Goal: Submit feedback/report problem: Provide input to the site owners about the experience or issues

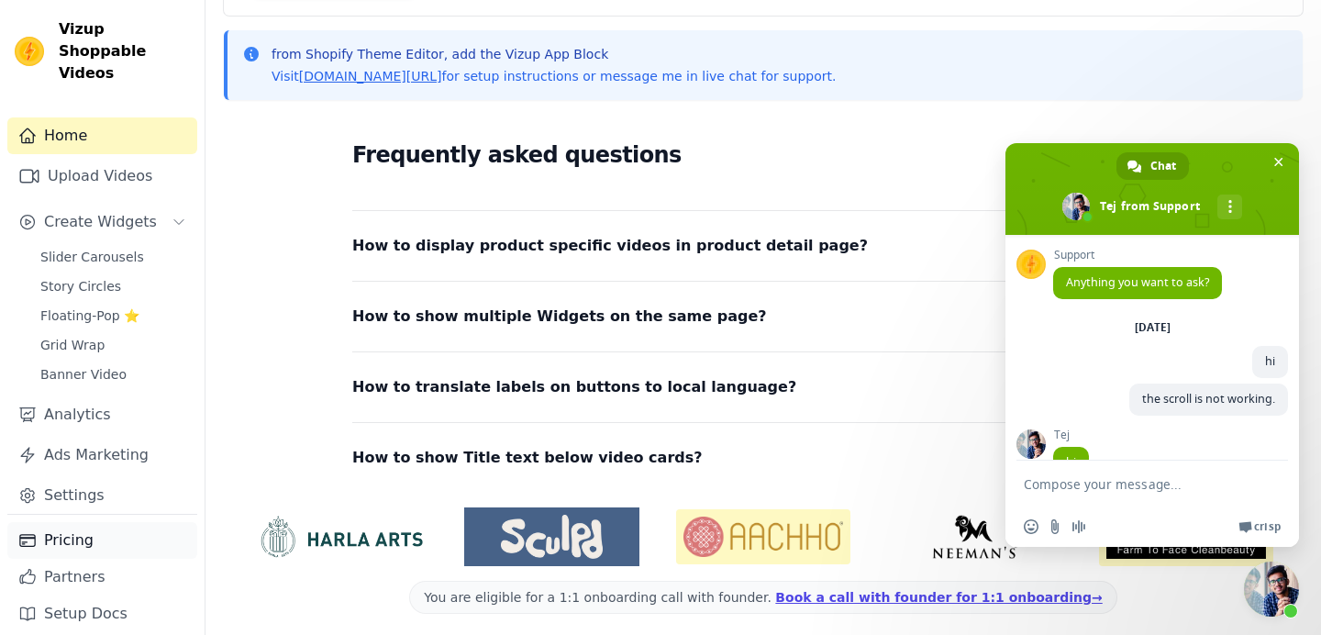
scroll to position [3270, 0]
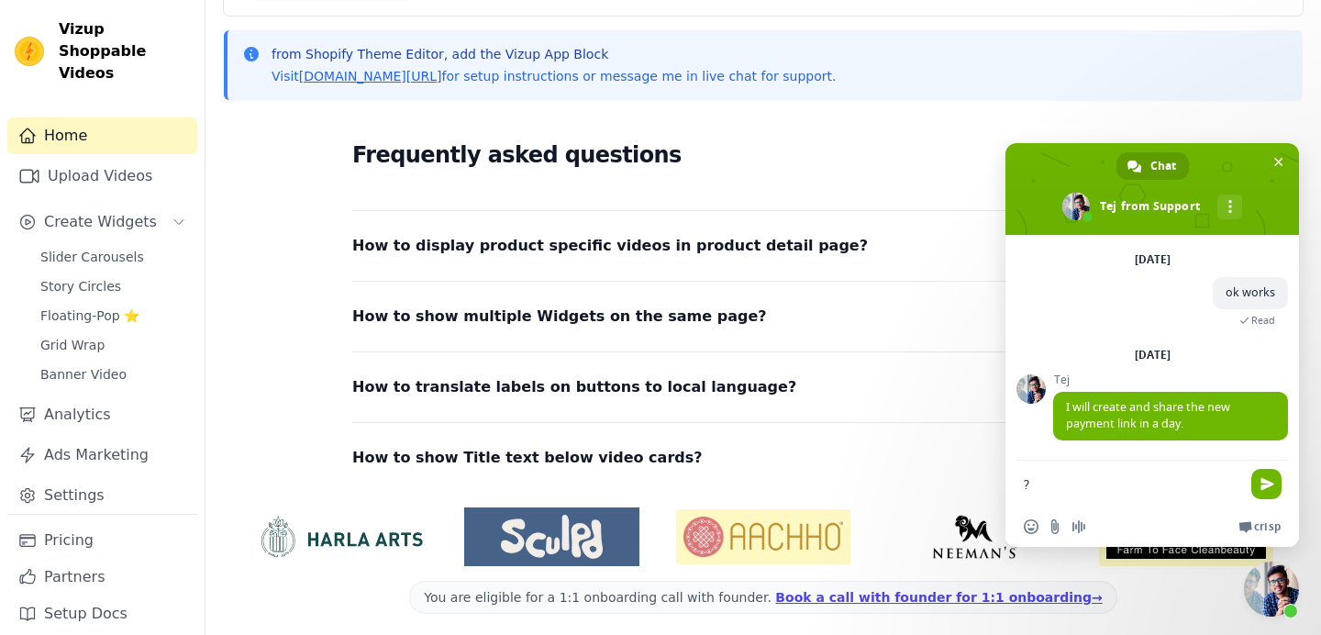
type textarea "??"
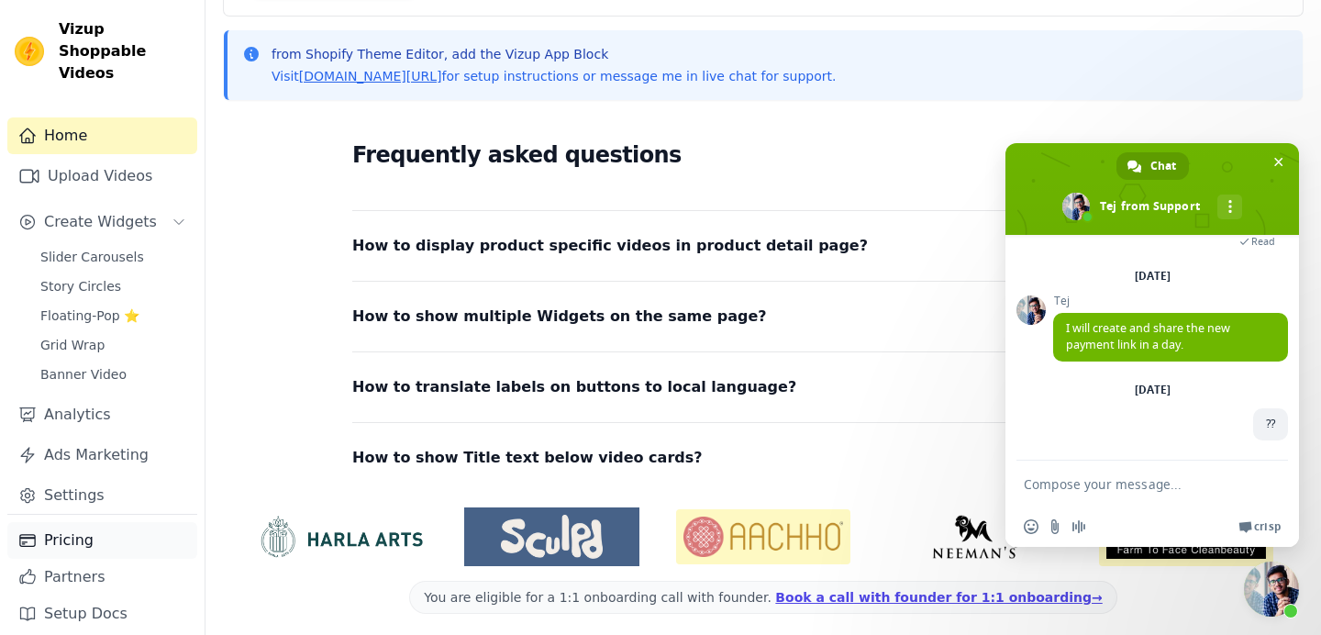
scroll to position [3350, 0]
click at [50, 524] on link "Pricing" at bounding box center [102, 540] width 190 height 37
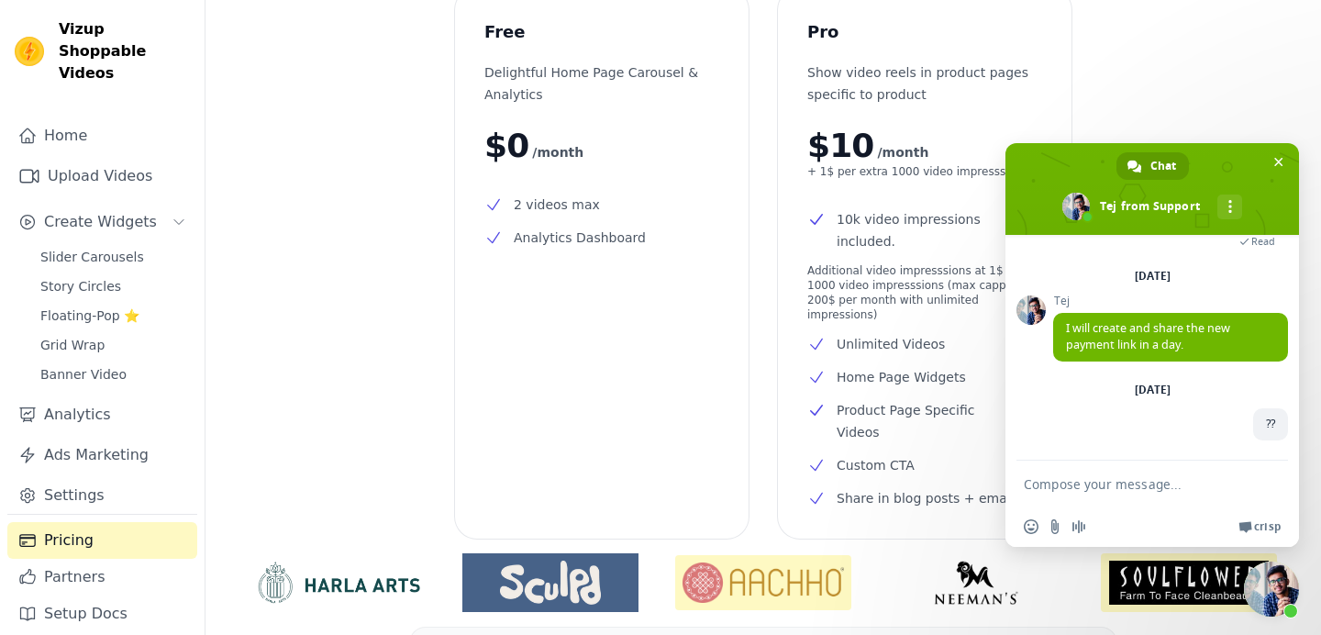
scroll to position [115, 0]
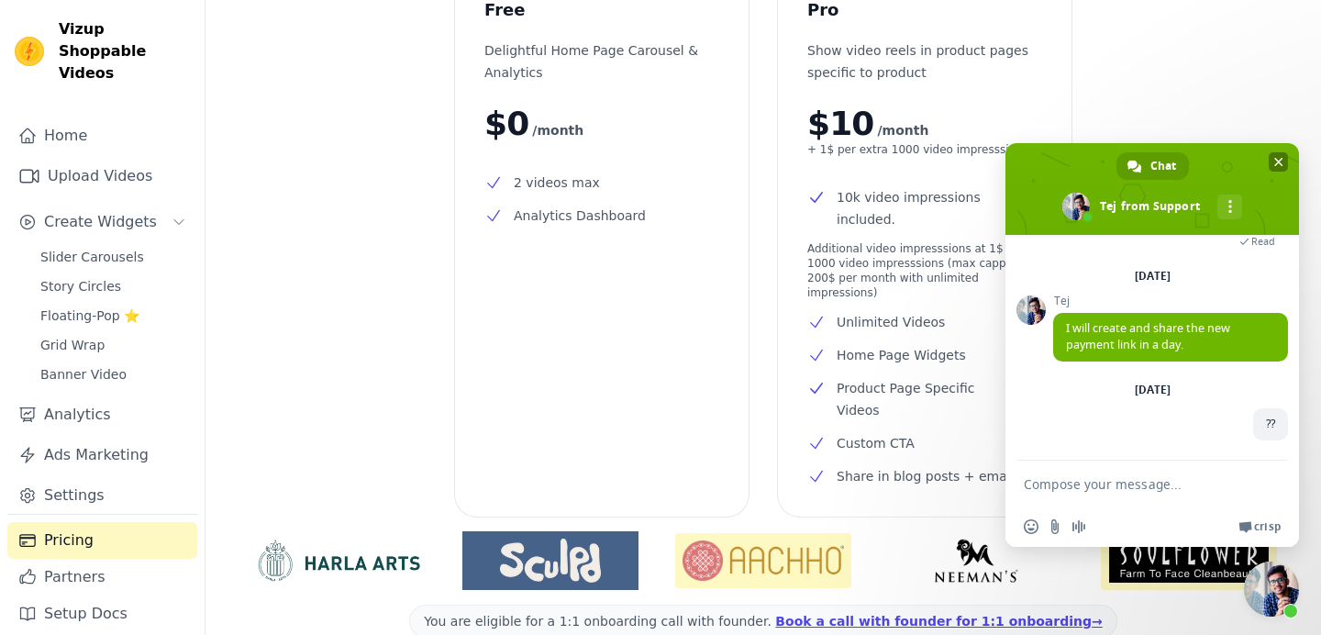
click at [1282, 159] on span "Close chat" at bounding box center [1279, 162] width 9 height 12
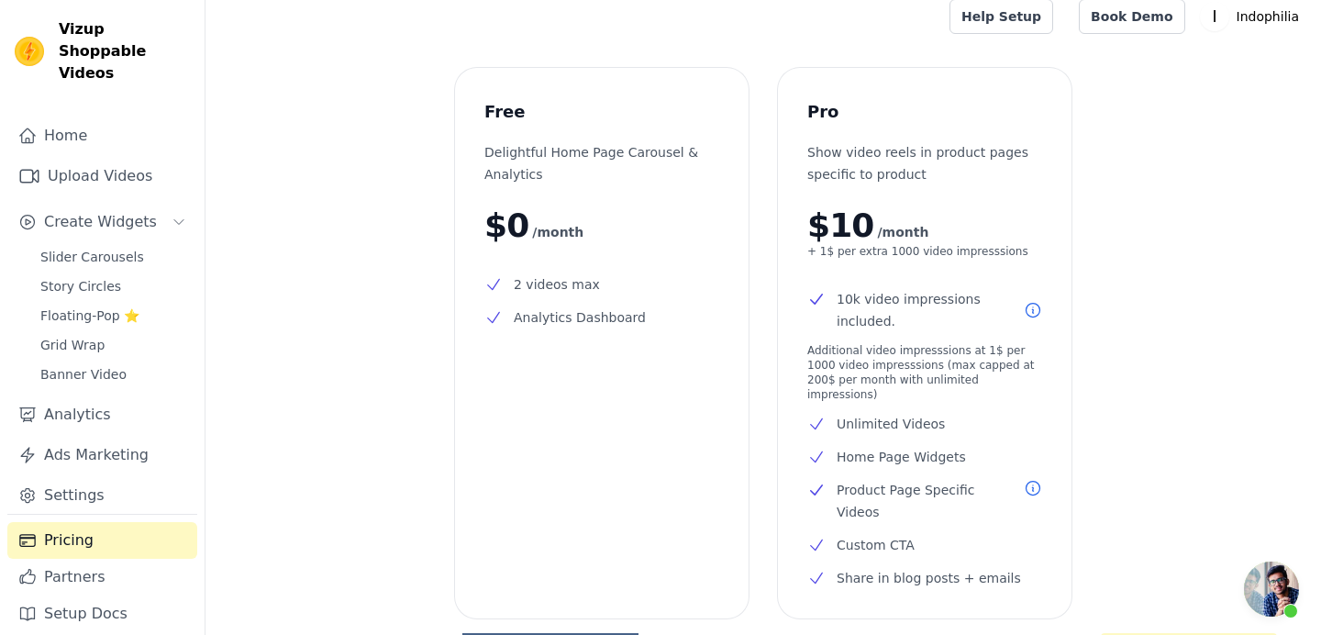
scroll to position [0, 0]
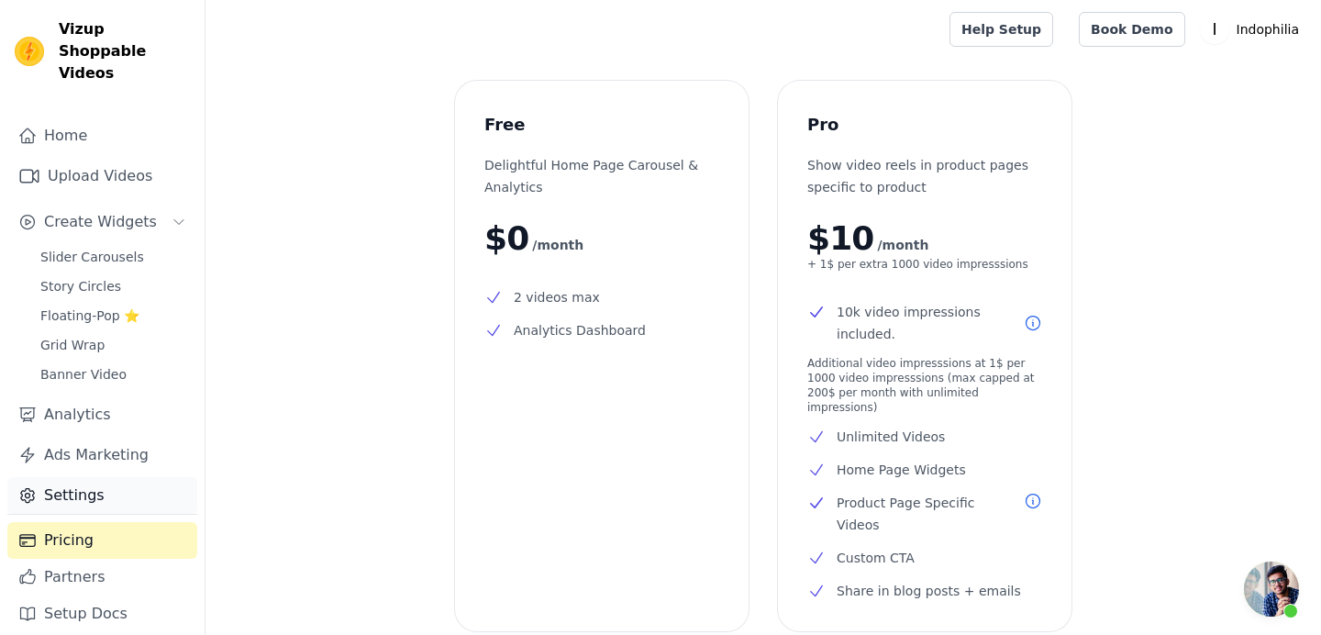
click at [107, 477] on link "Settings" at bounding box center [102, 495] width 190 height 37
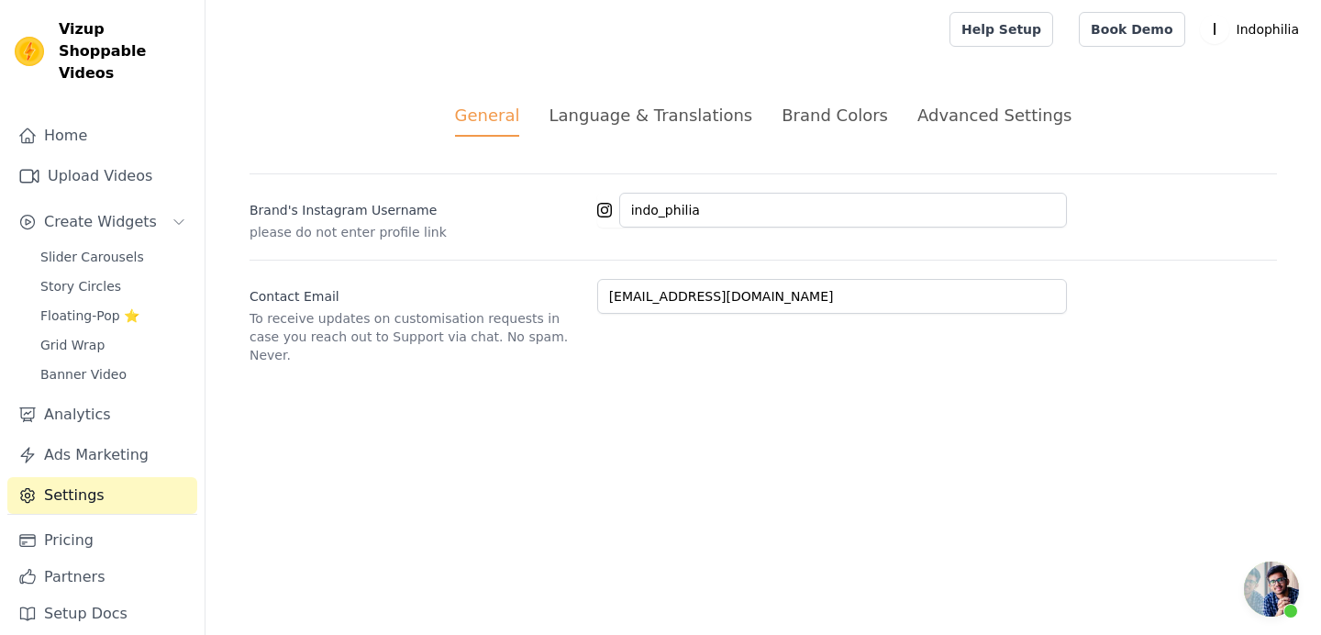
click at [675, 115] on div "Language & Translations" at bounding box center [651, 115] width 204 height 25
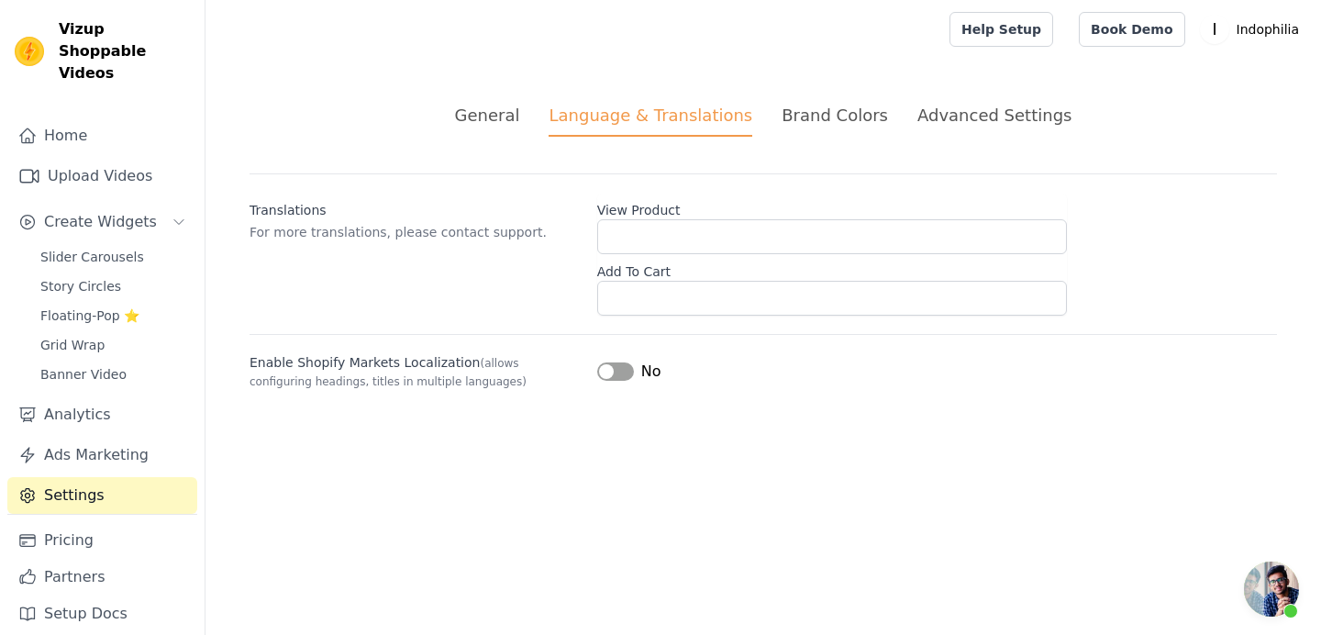
click at [884, 122] on ul "General Language & Translations Brand Colors Advanced Settings" at bounding box center [764, 120] width 1028 height 34
click at [966, 118] on div "Advanced Settings" at bounding box center [995, 115] width 154 height 25
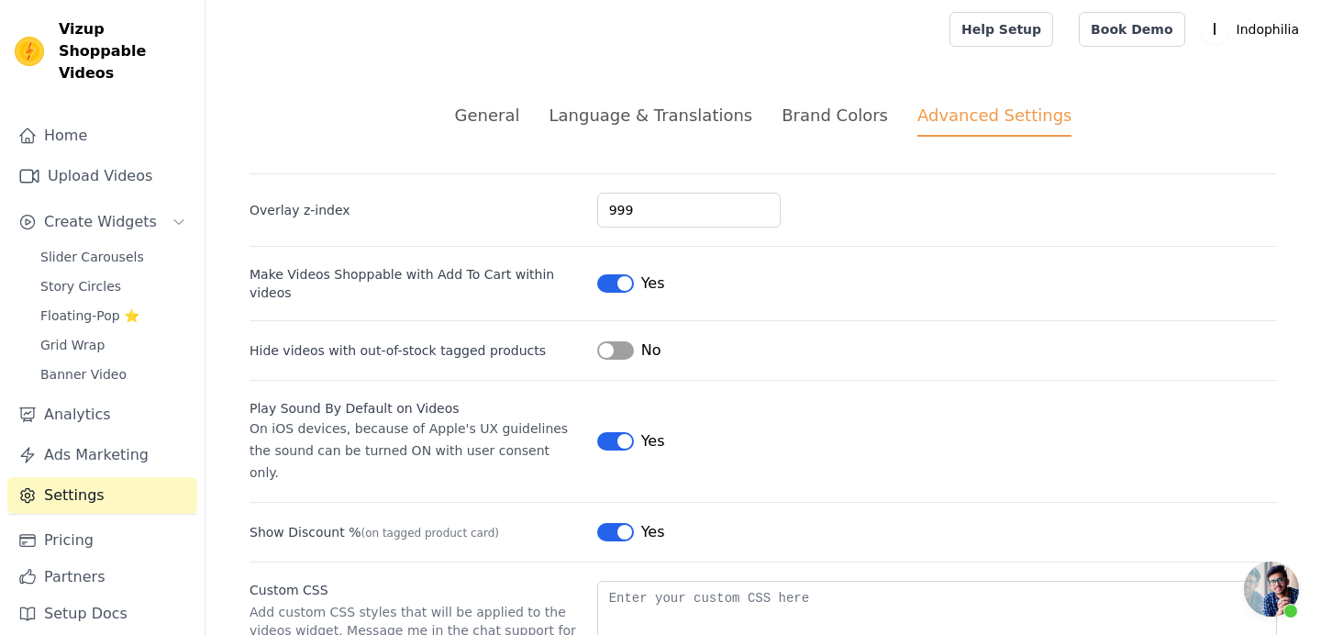
click at [807, 118] on div "Brand Colors" at bounding box center [835, 115] width 106 height 25
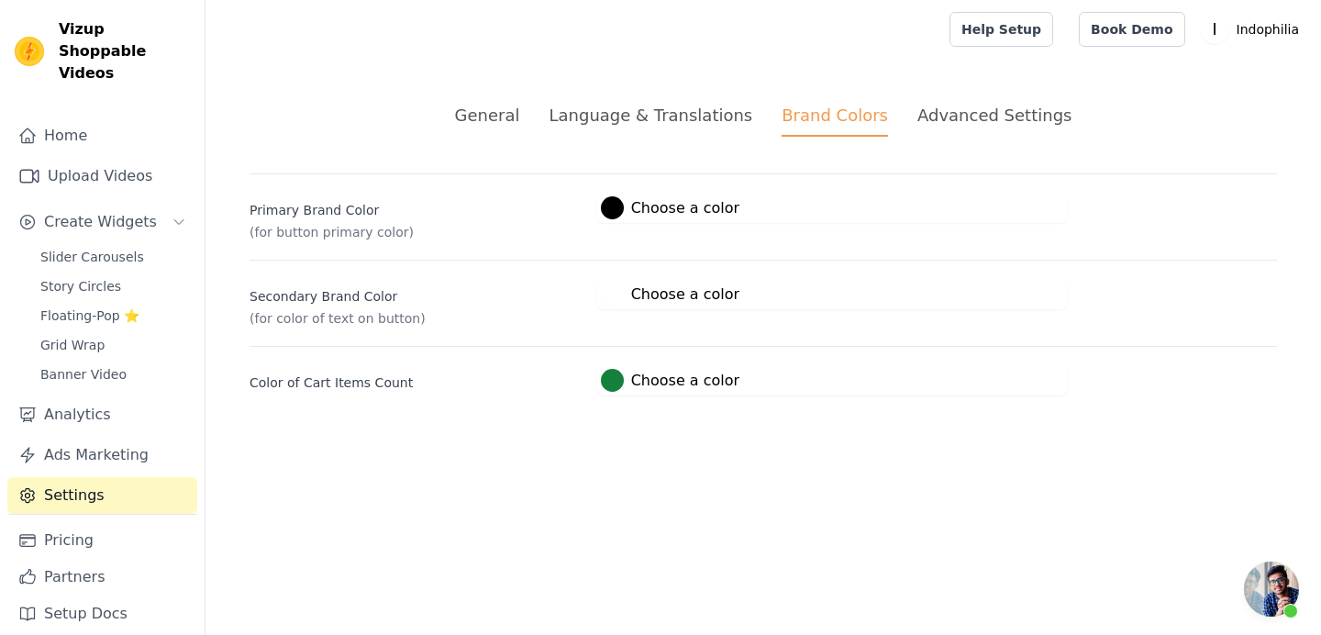
click at [674, 118] on div "Language & Translations" at bounding box center [651, 115] width 204 height 25
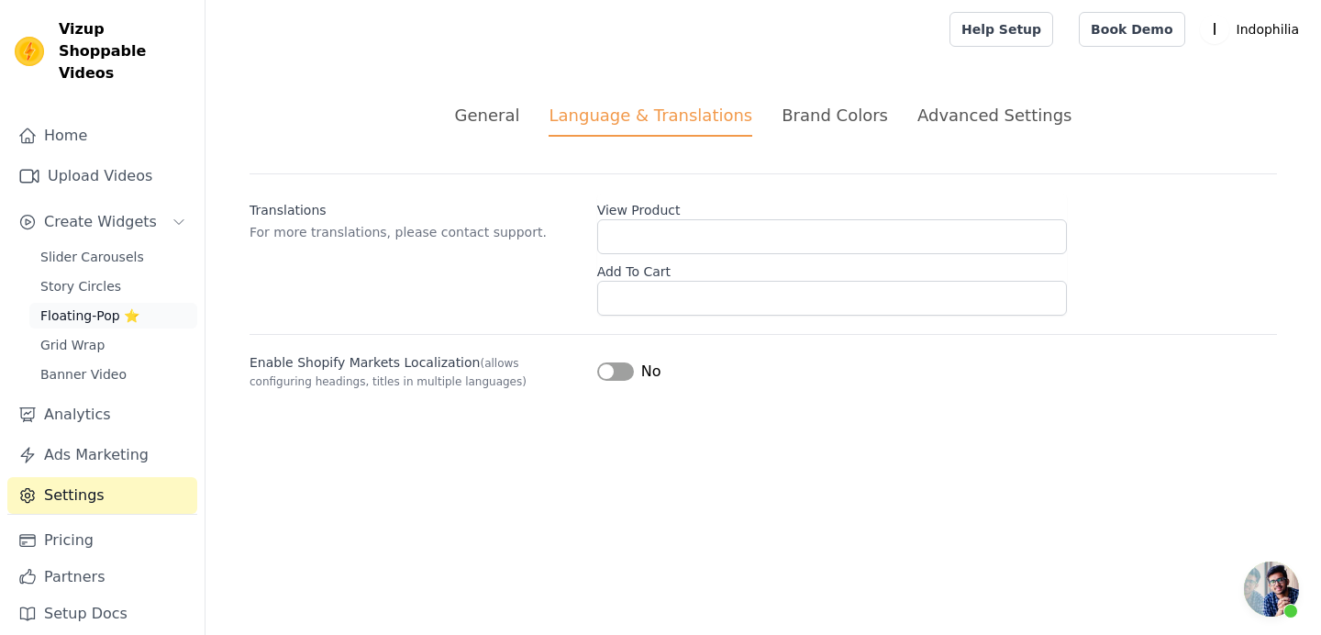
click at [105, 306] on span "Floating-Pop ⭐" at bounding box center [89, 315] width 99 height 18
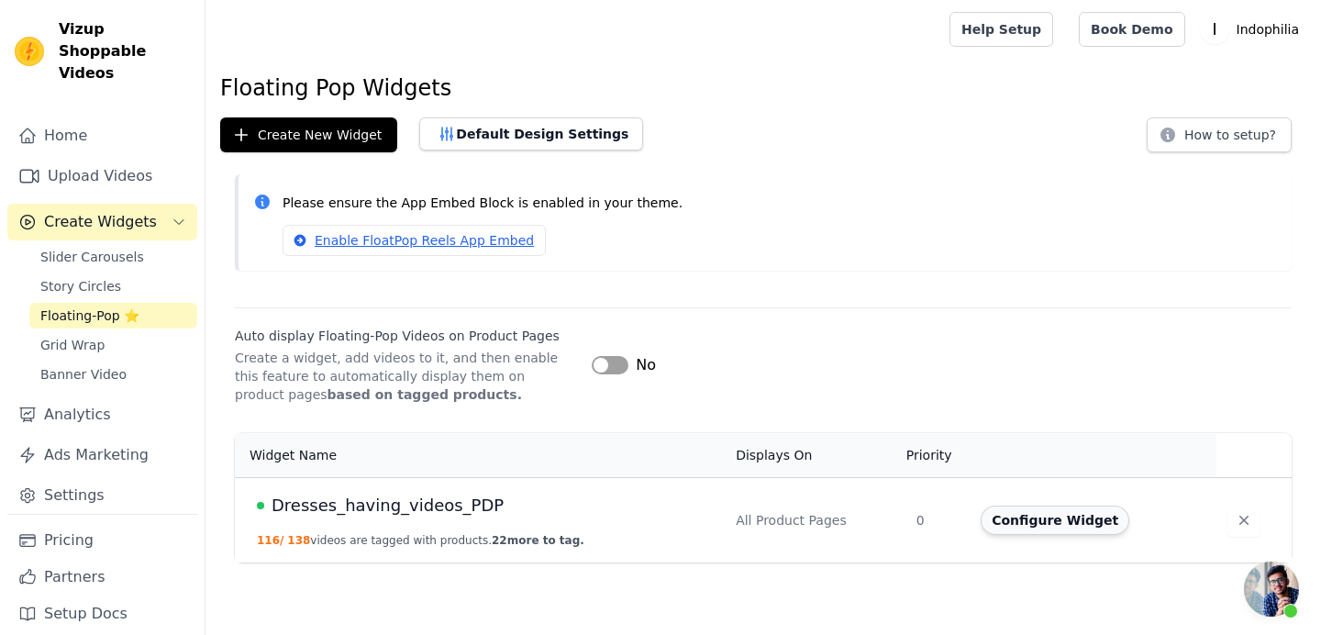
click at [1075, 516] on button "Configure Widget" at bounding box center [1055, 520] width 149 height 29
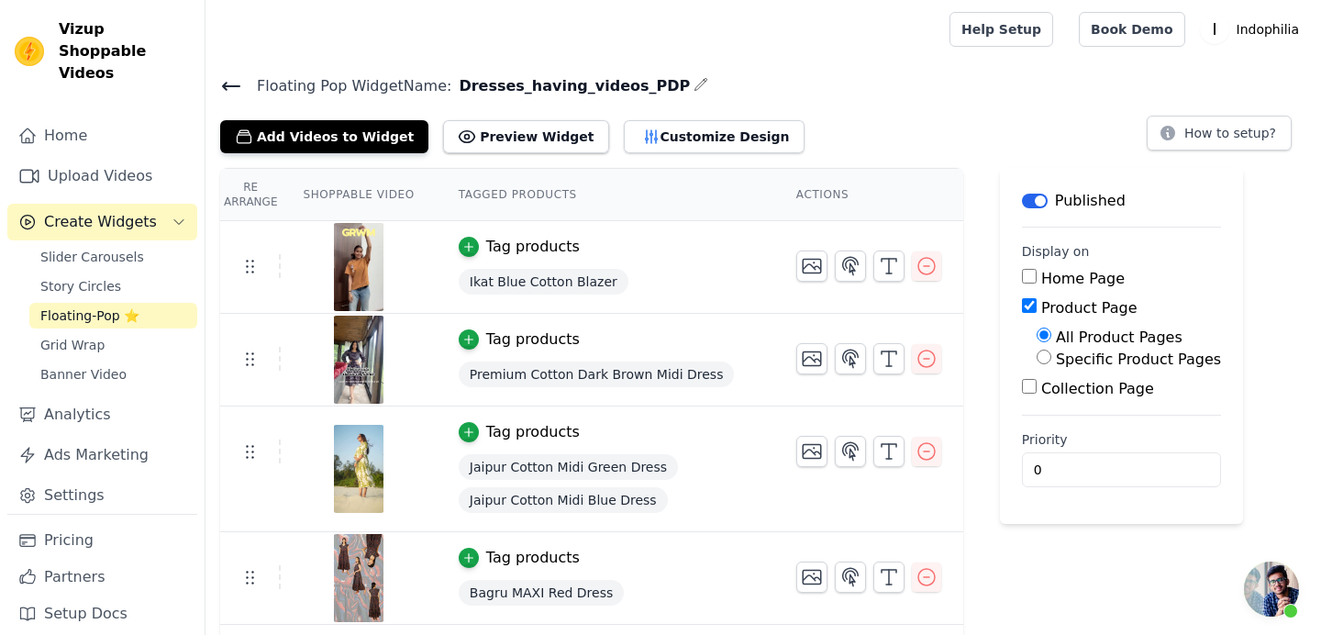
click at [534, 286] on span "Ikat Blue Cotton Blazer" at bounding box center [544, 282] width 170 height 26
click at [497, 283] on span "Ikat Blue Cotton Blazer" at bounding box center [544, 282] width 170 height 26
click at [518, 134] on button "Preview Widget" at bounding box center [525, 136] width 165 height 33
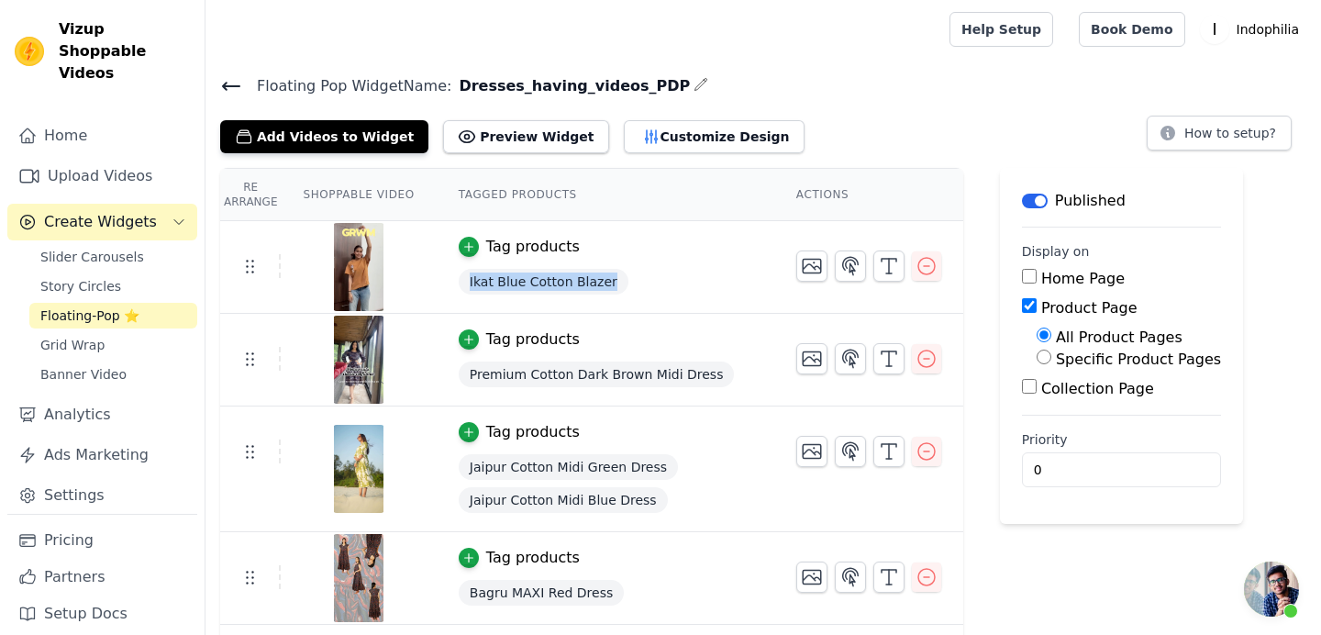
click at [1264, 595] on span "Open chat" at bounding box center [1271, 589] width 55 height 55
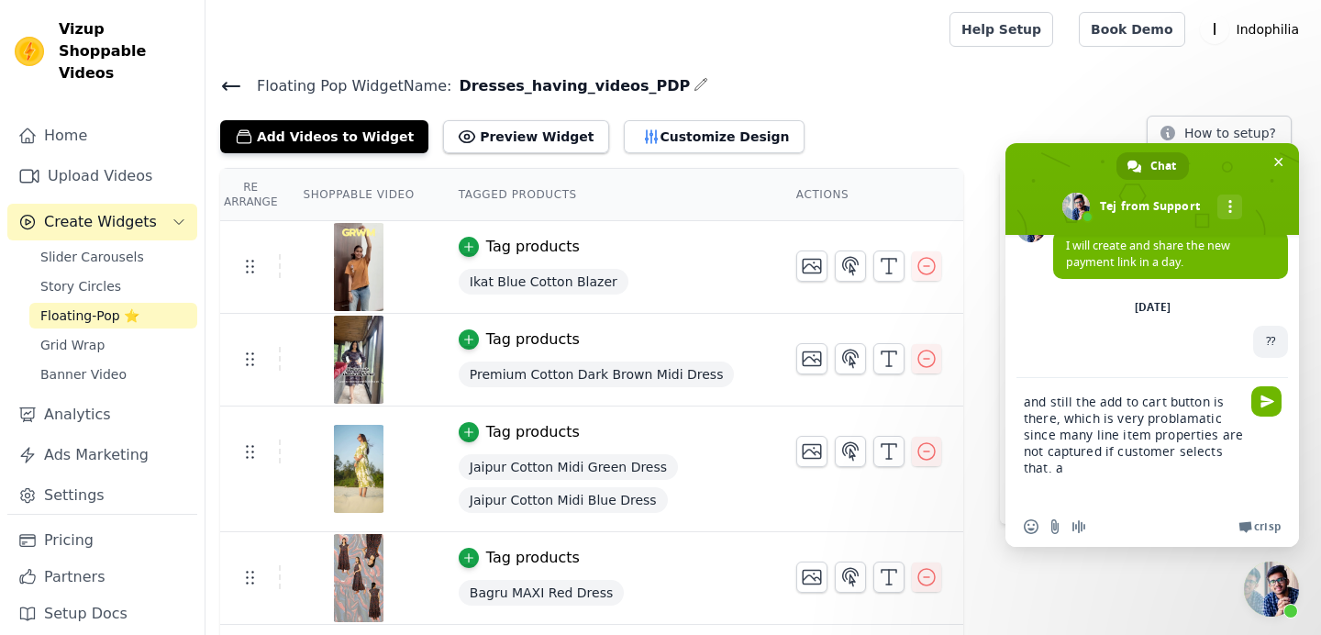
type textarea "and still the add to cart button is there, which is very problamatic since many…"
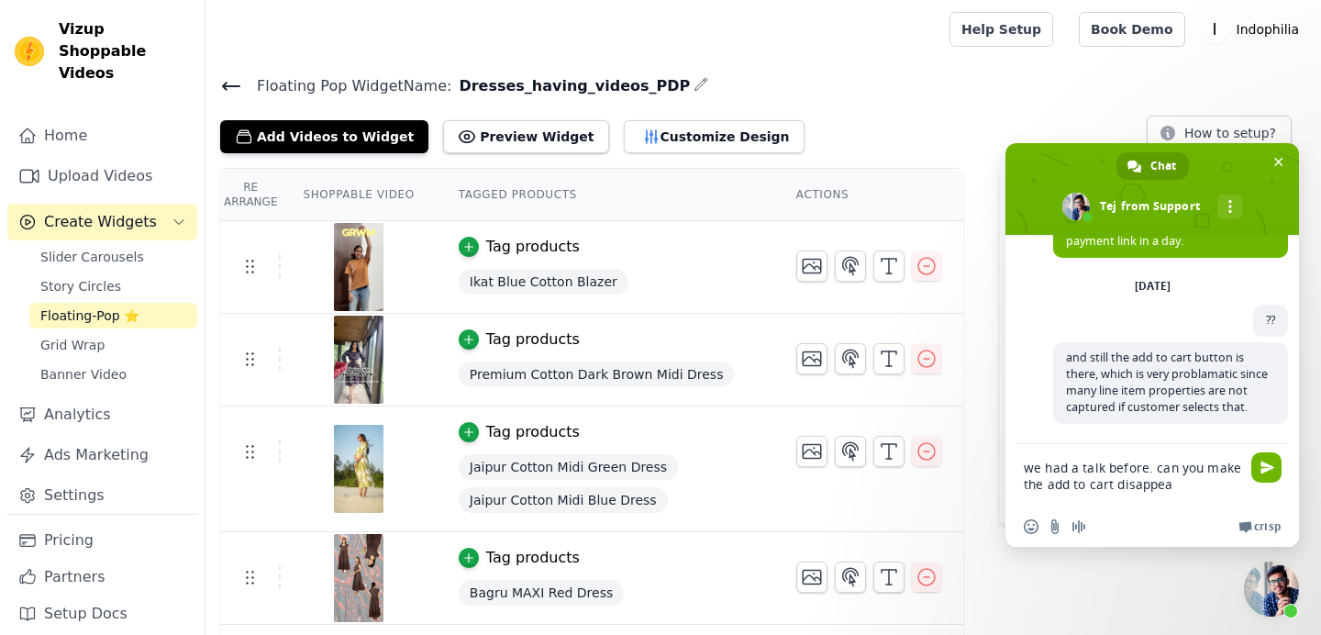
scroll to position [3468, 0]
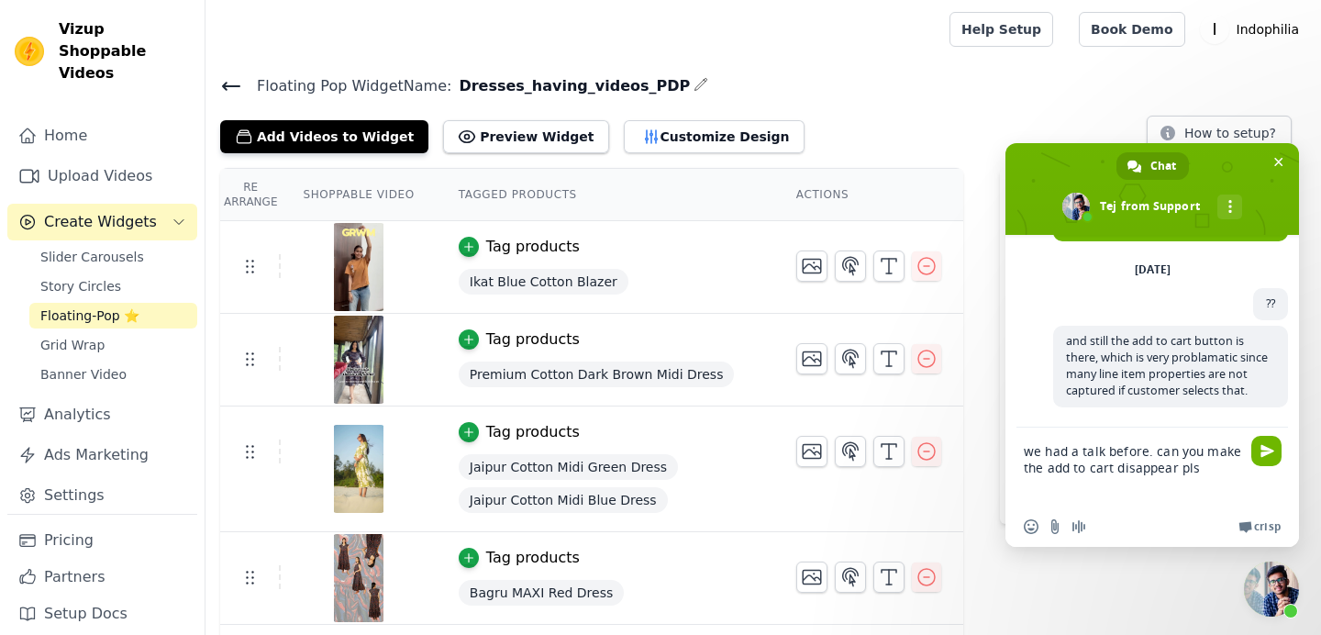
type textarea "we had a talk before. can you make the add to cart disappear pls ?"
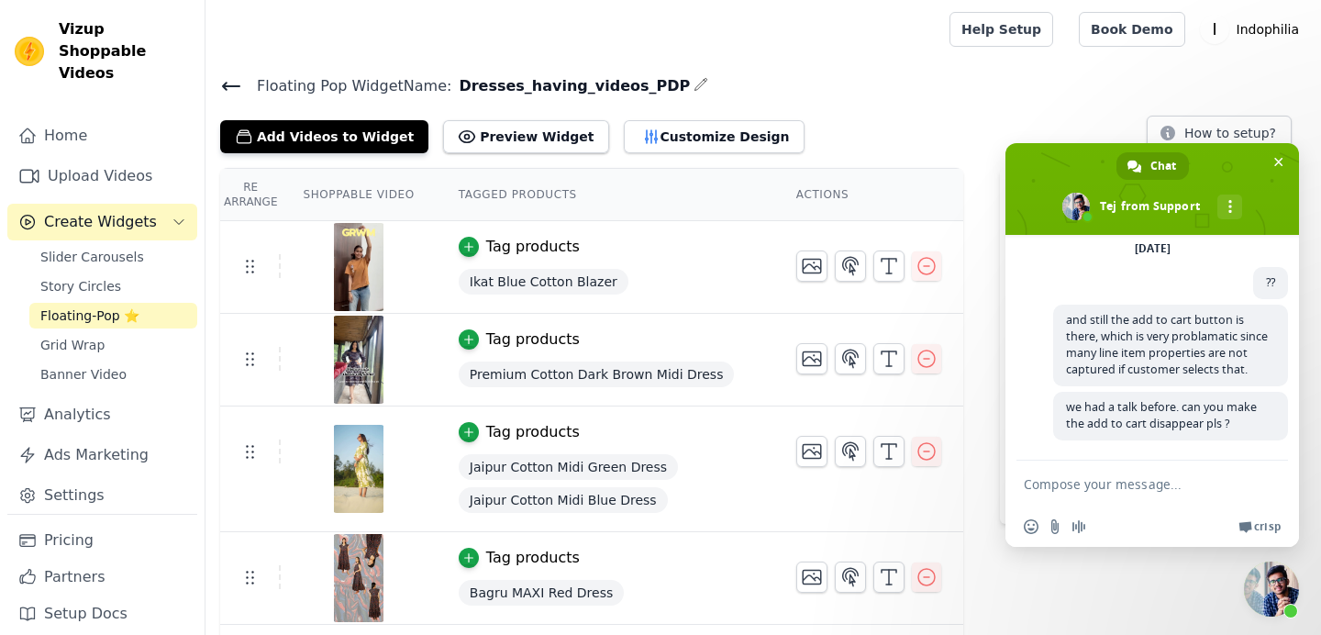
scroll to position [3494, 0]
click at [654, 151] on button "Customize Design" at bounding box center [714, 136] width 181 height 33
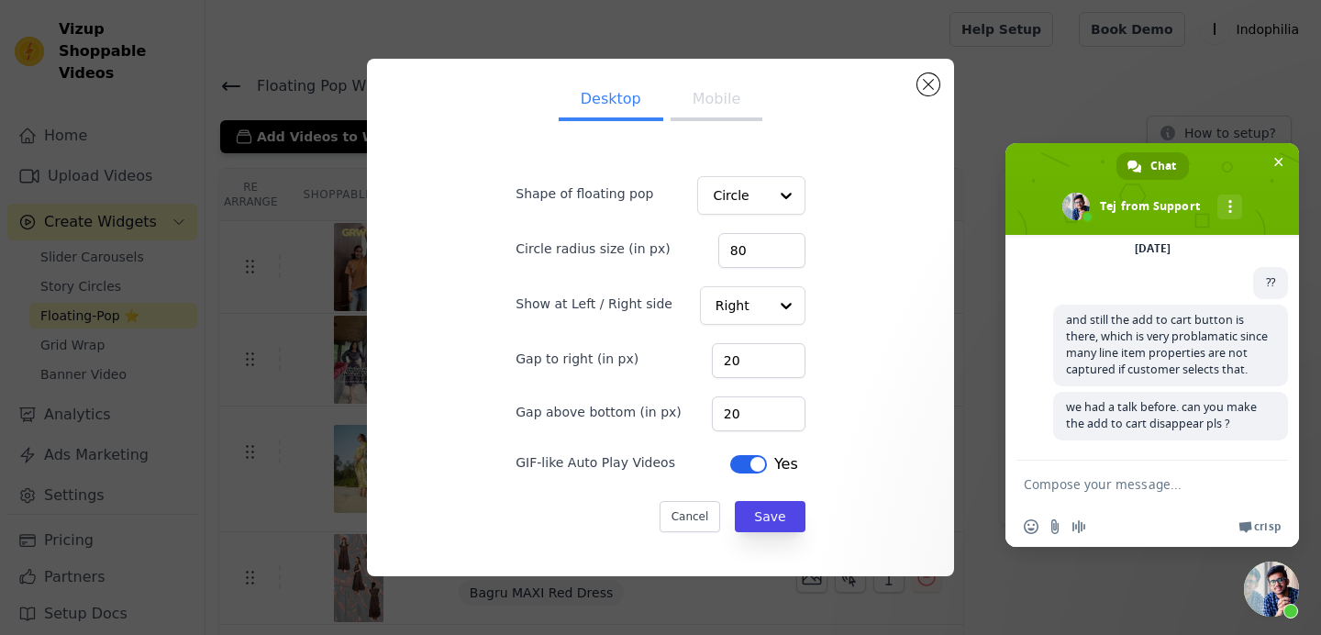
click at [726, 84] on button "Mobile" at bounding box center [717, 101] width 92 height 40
click at [930, 89] on button "Close modal" at bounding box center [929, 84] width 22 height 22
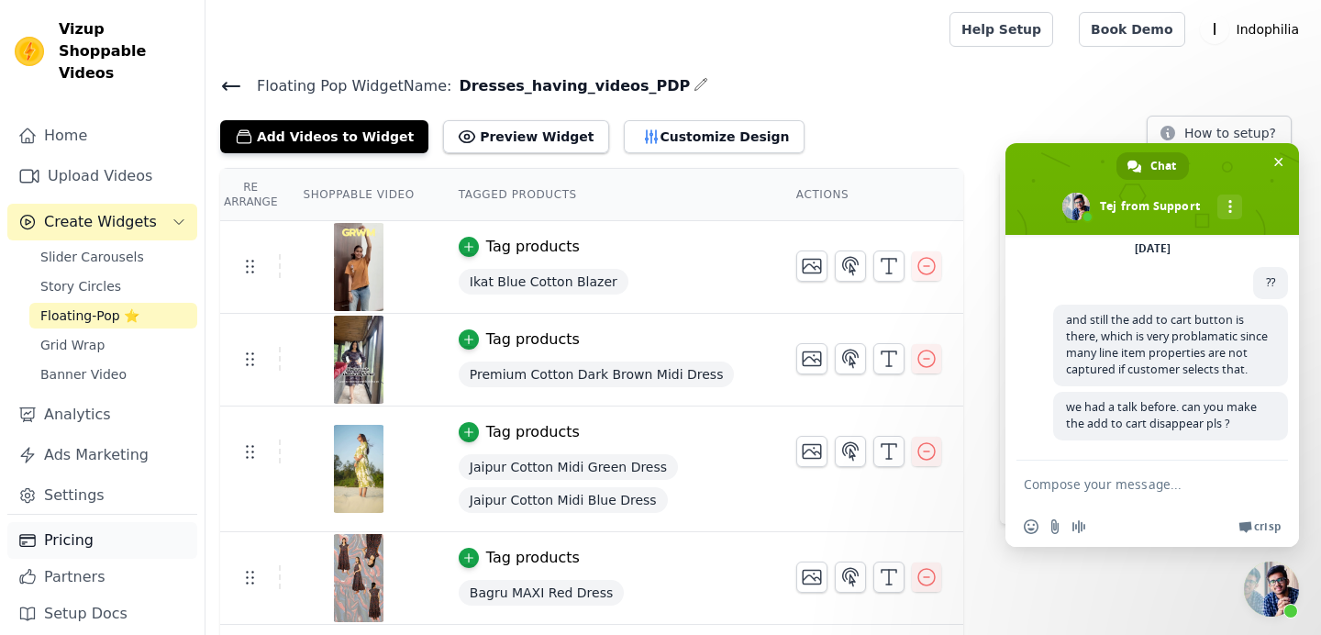
scroll to position [142, 0]
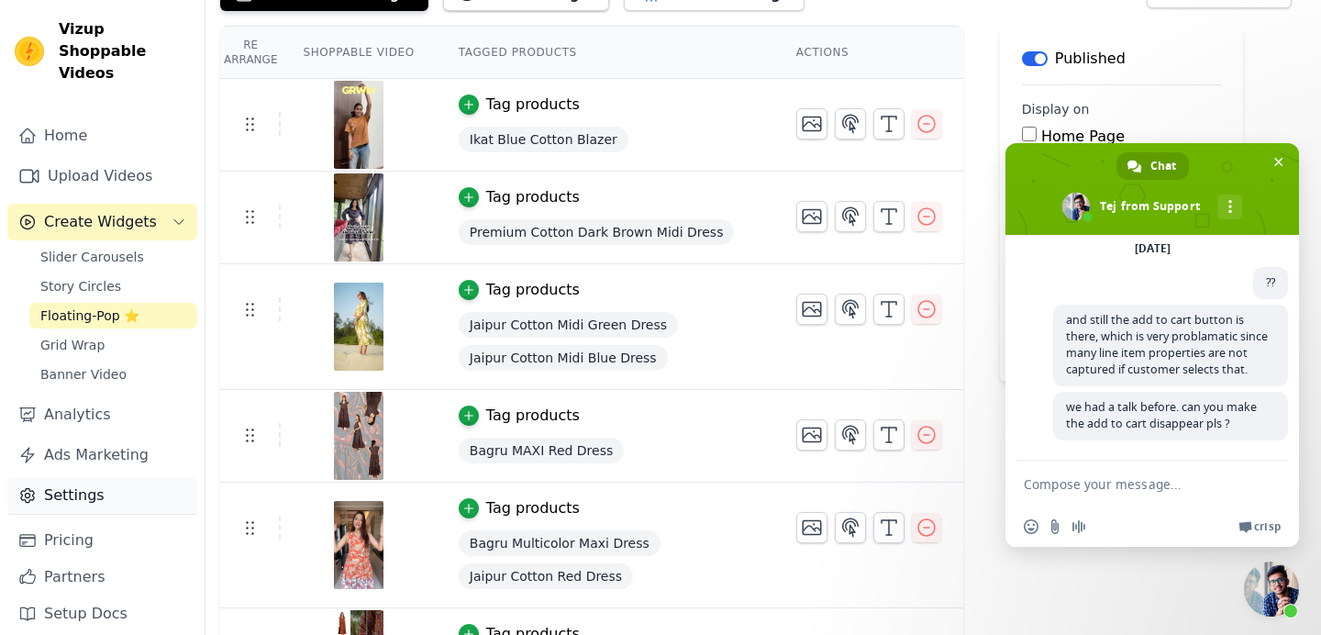
click at [95, 477] on link "Settings" at bounding box center [102, 495] width 190 height 37
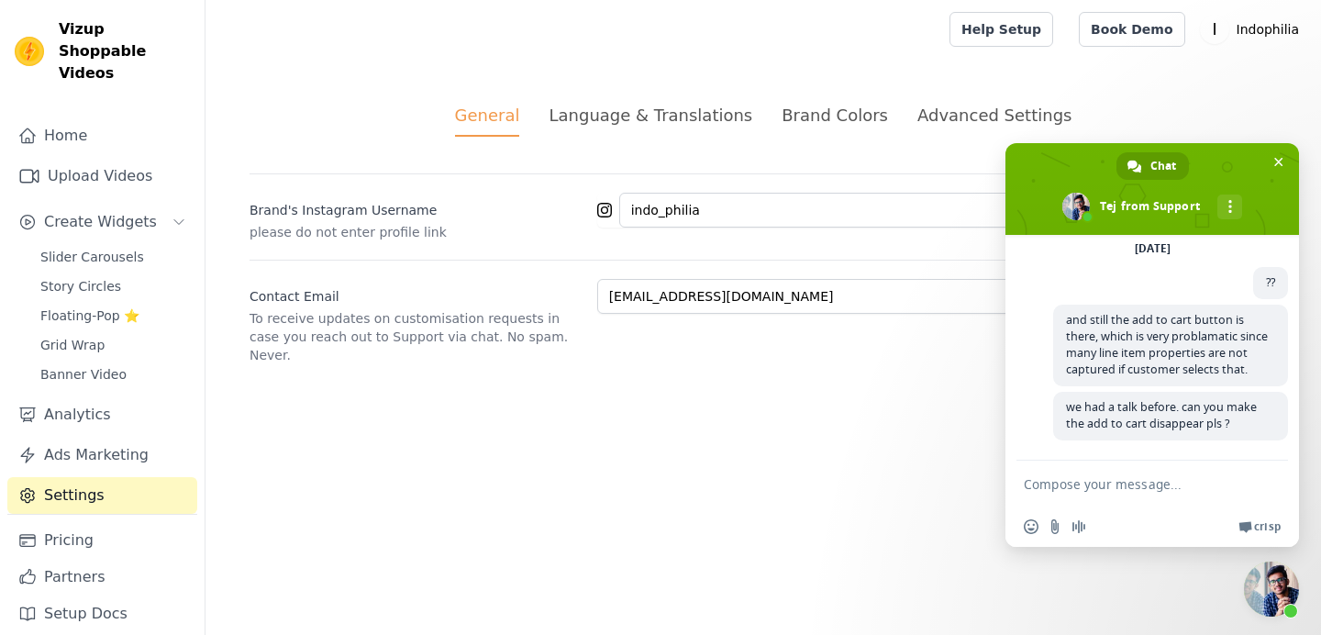
click at [942, 114] on div "Advanced Settings" at bounding box center [995, 115] width 154 height 25
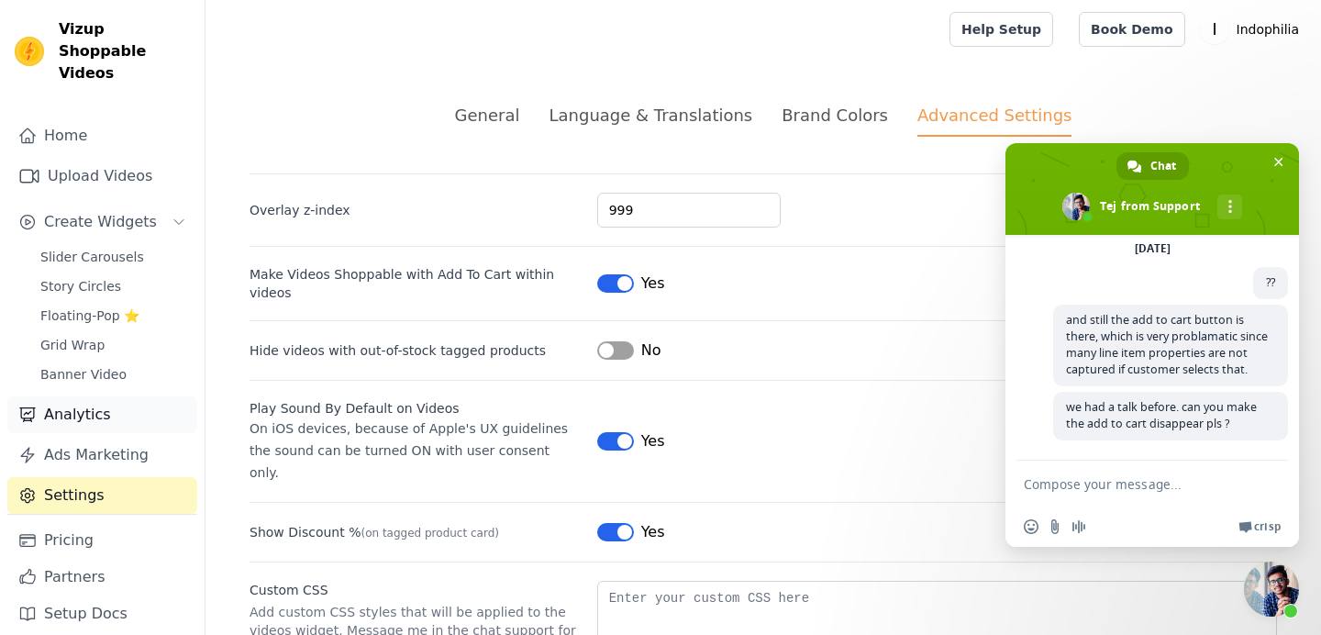
click at [96, 396] on link "Analytics" at bounding box center [102, 414] width 190 height 37
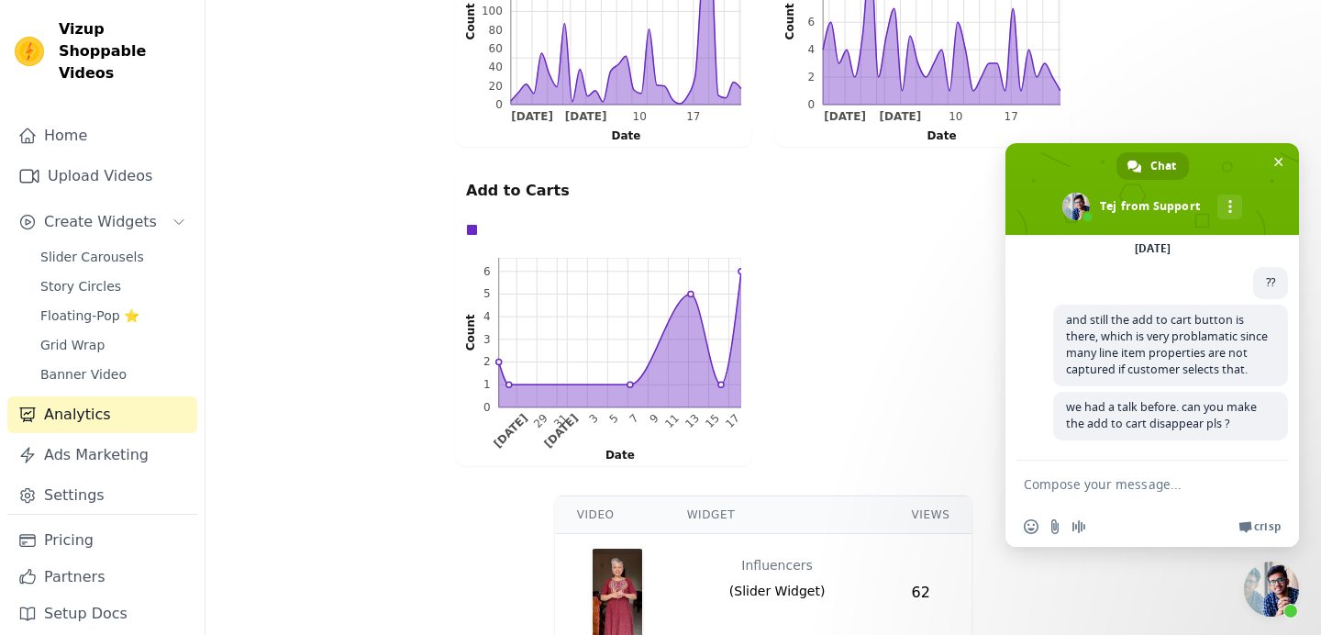
scroll to position [655, 0]
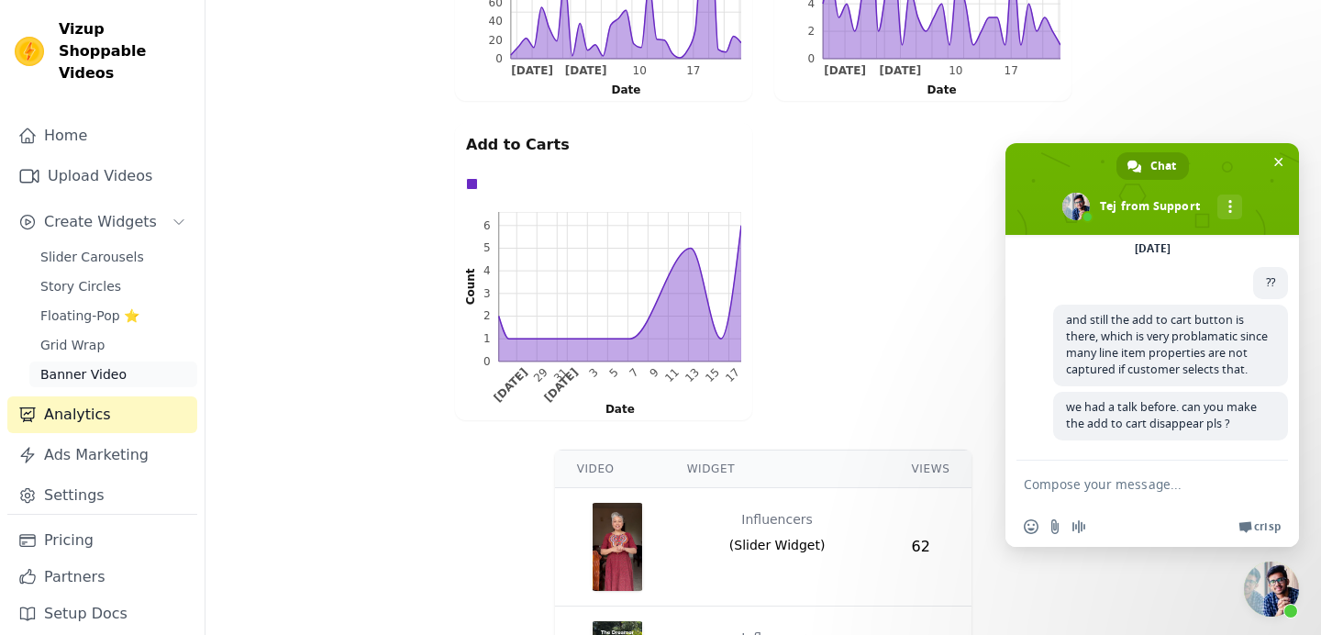
click at [130, 362] on link "Banner Video" at bounding box center [113, 375] width 168 height 26
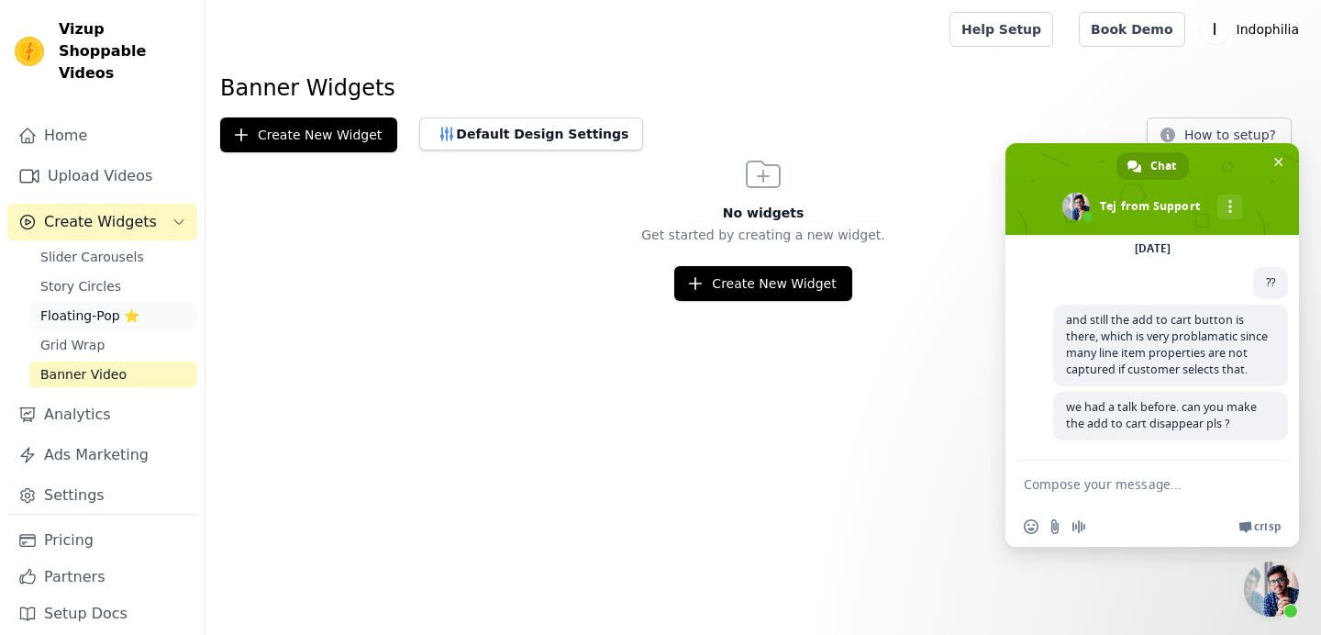
click at [102, 304] on link "Floating-Pop ⭐" at bounding box center [113, 316] width 168 height 26
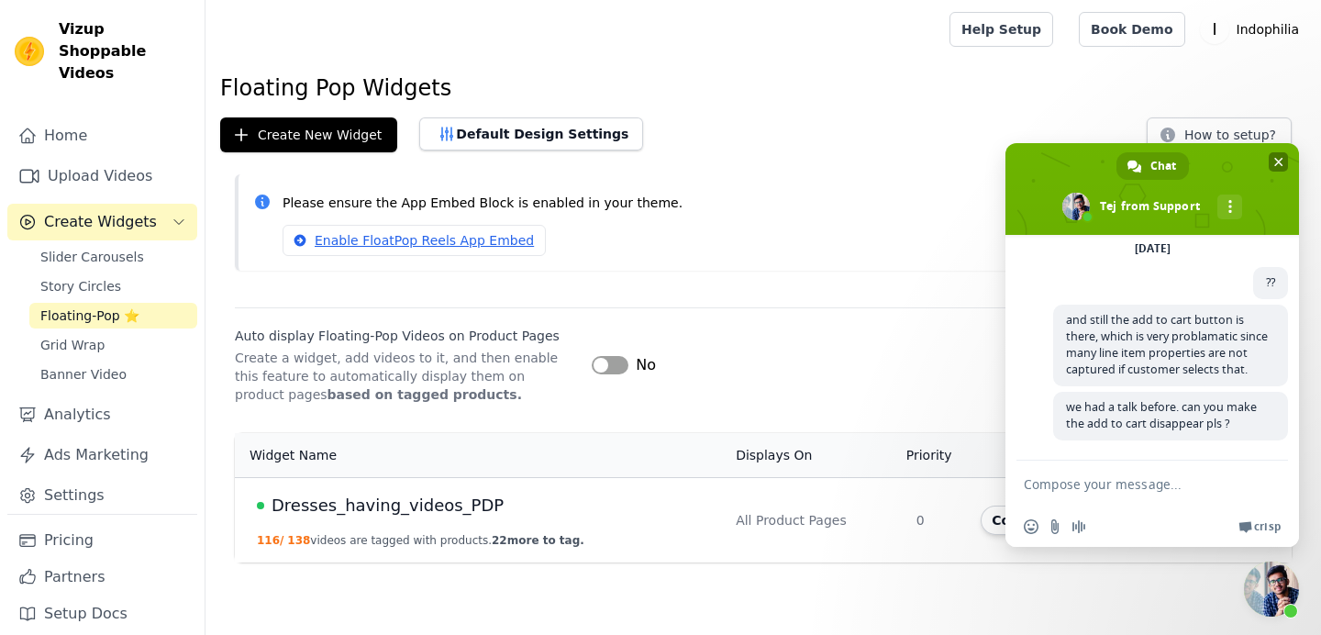
click at [1275, 156] on span "Close chat" at bounding box center [1279, 162] width 9 height 12
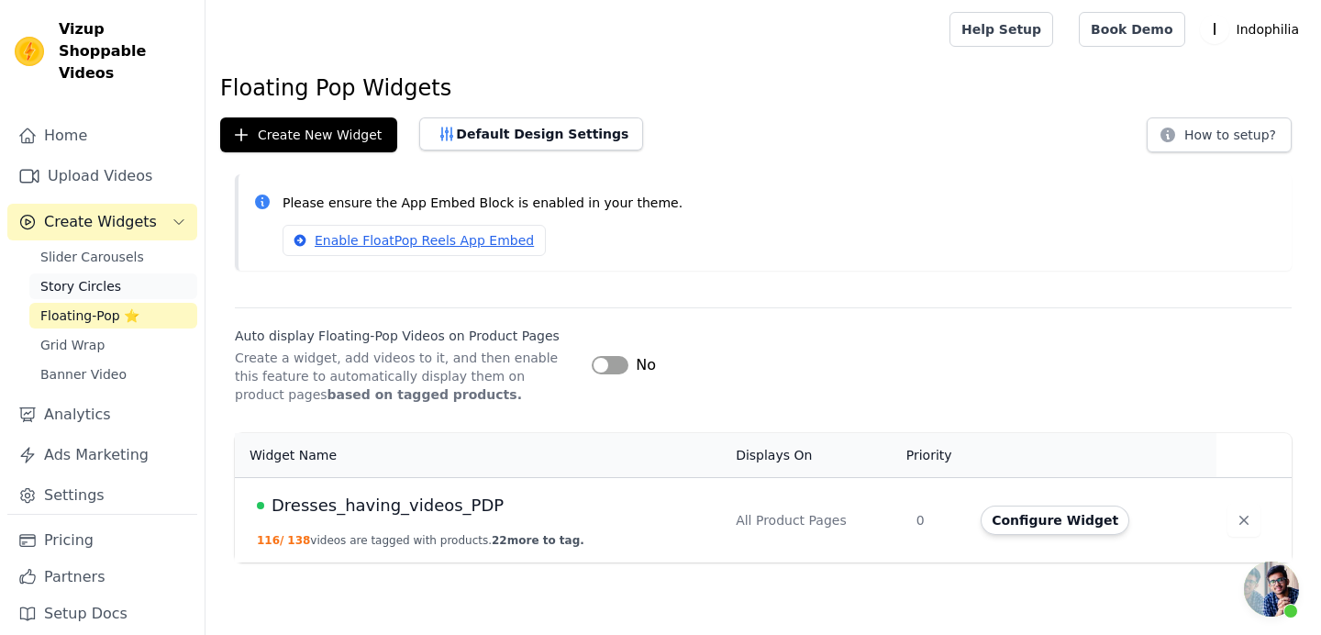
click at [84, 277] on span "Story Circles" at bounding box center [80, 286] width 81 height 18
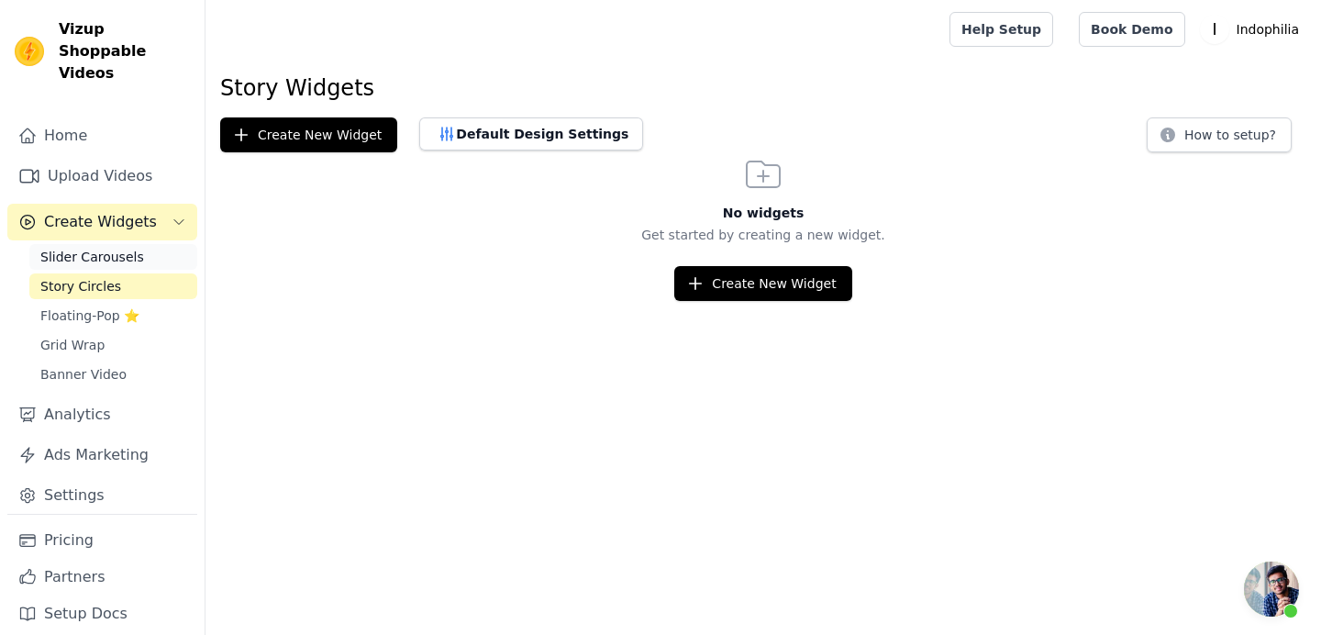
click at [118, 248] on span "Slider Carousels" at bounding box center [92, 257] width 104 height 18
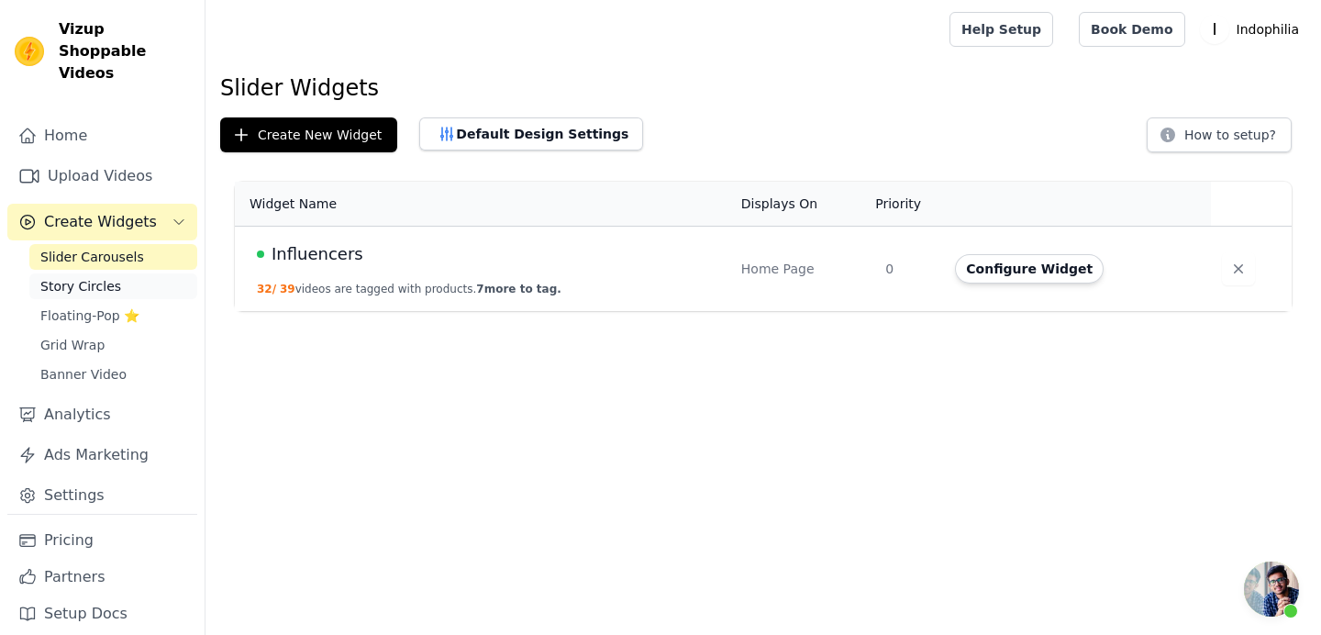
click at [100, 277] on span "Story Circles" at bounding box center [80, 286] width 81 height 18
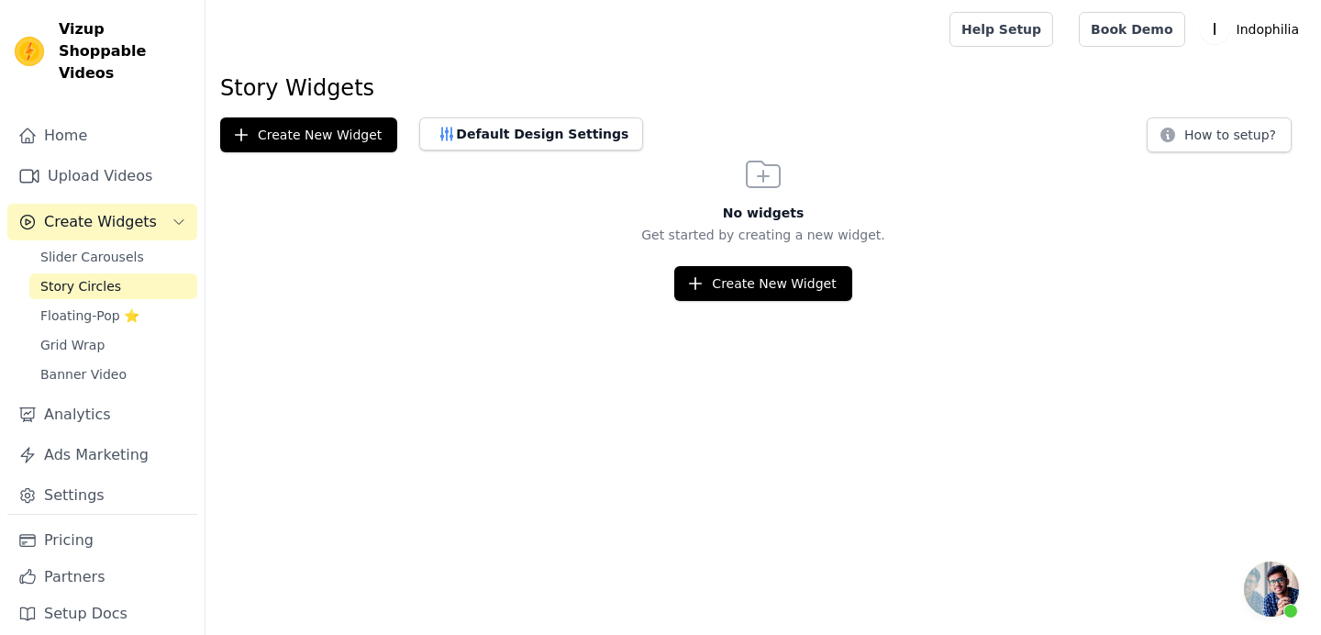
click at [144, 211] on span "Create Widgets" at bounding box center [100, 222] width 113 height 22
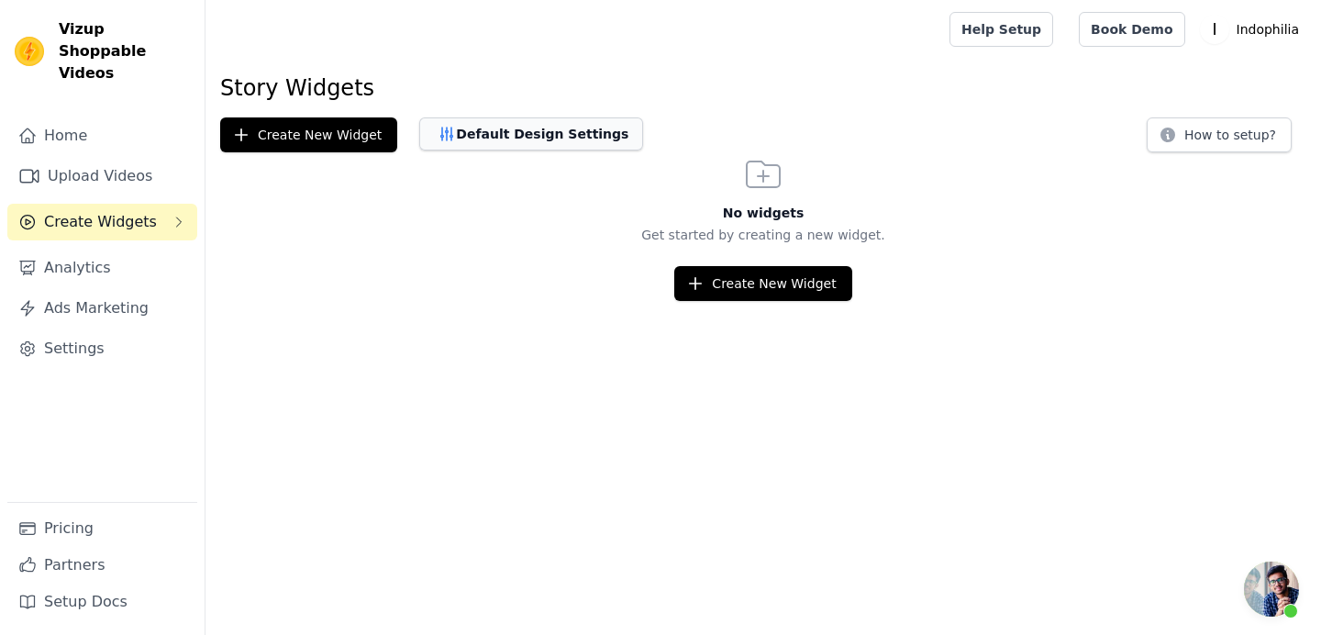
click at [496, 136] on button "Default Design Settings" at bounding box center [531, 133] width 224 height 33
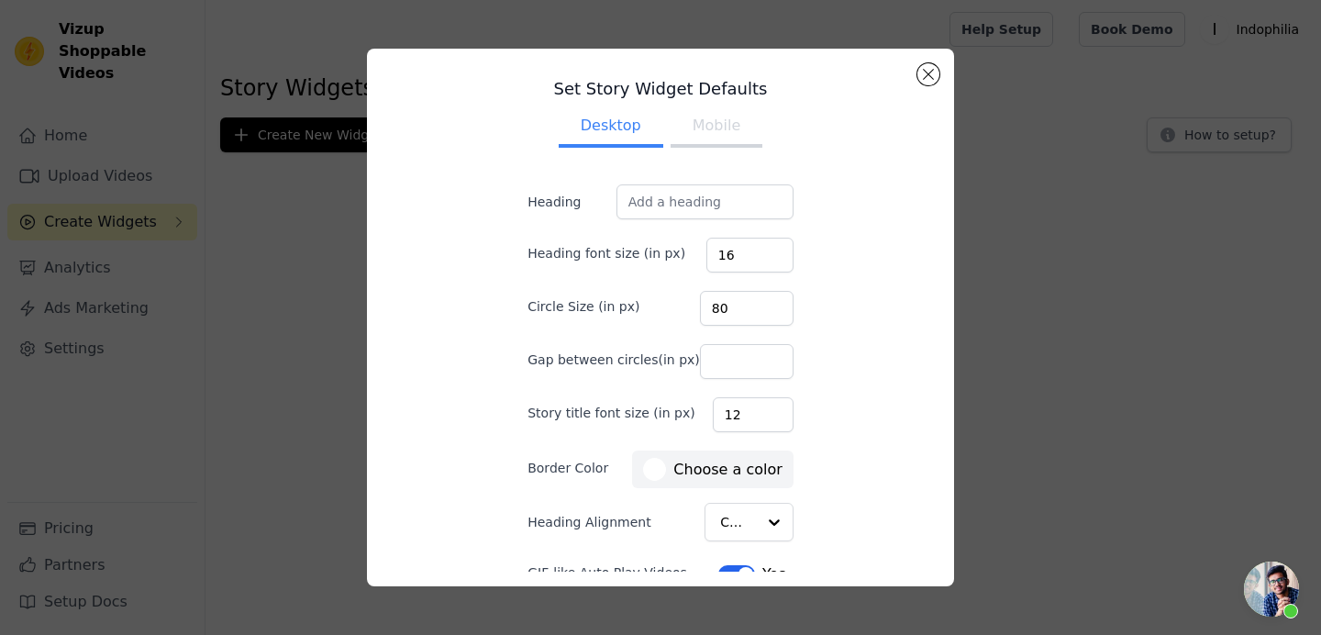
click at [691, 122] on button "Mobile" at bounding box center [717, 127] width 92 height 40
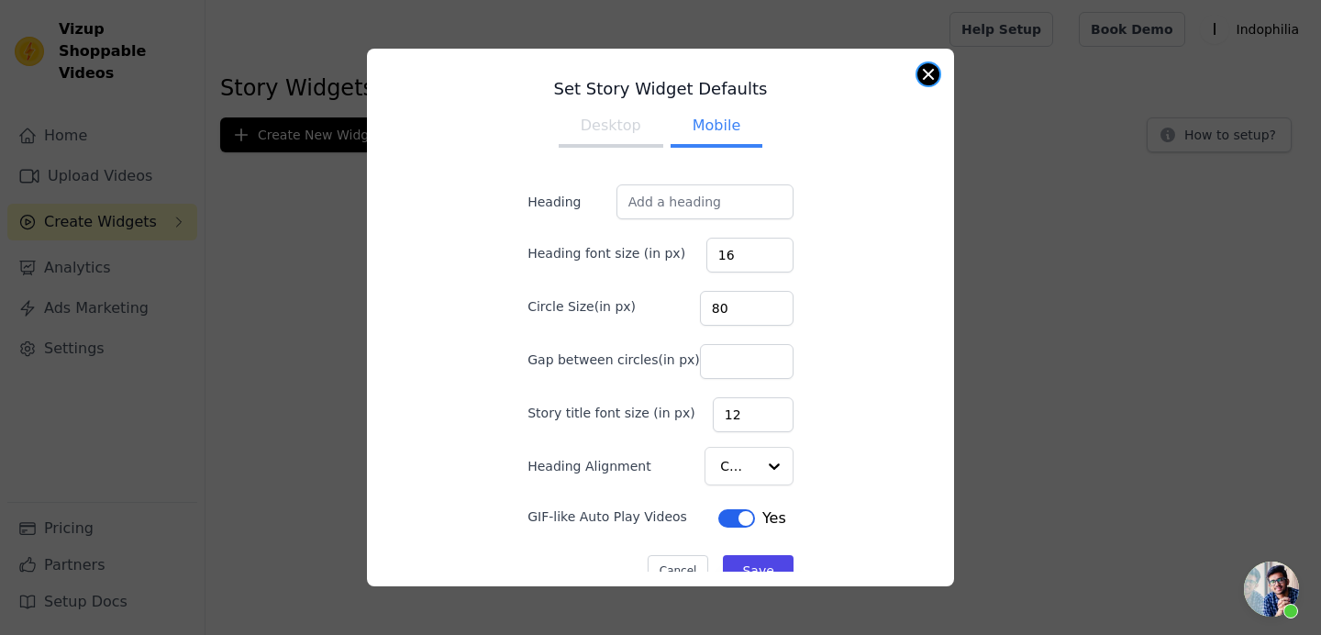
click at [925, 83] on button "Close modal" at bounding box center [929, 74] width 22 height 22
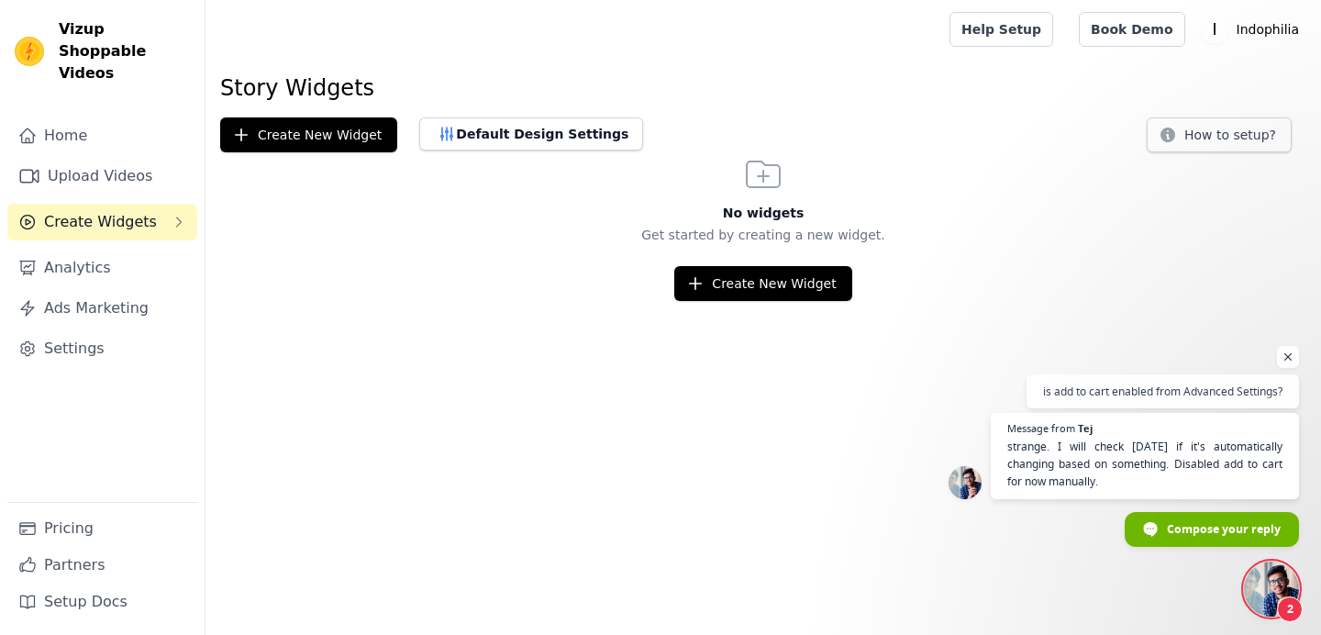
scroll to position [3523, 0]
click at [1264, 590] on span "Open chat" at bounding box center [1271, 589] width 55 height 55
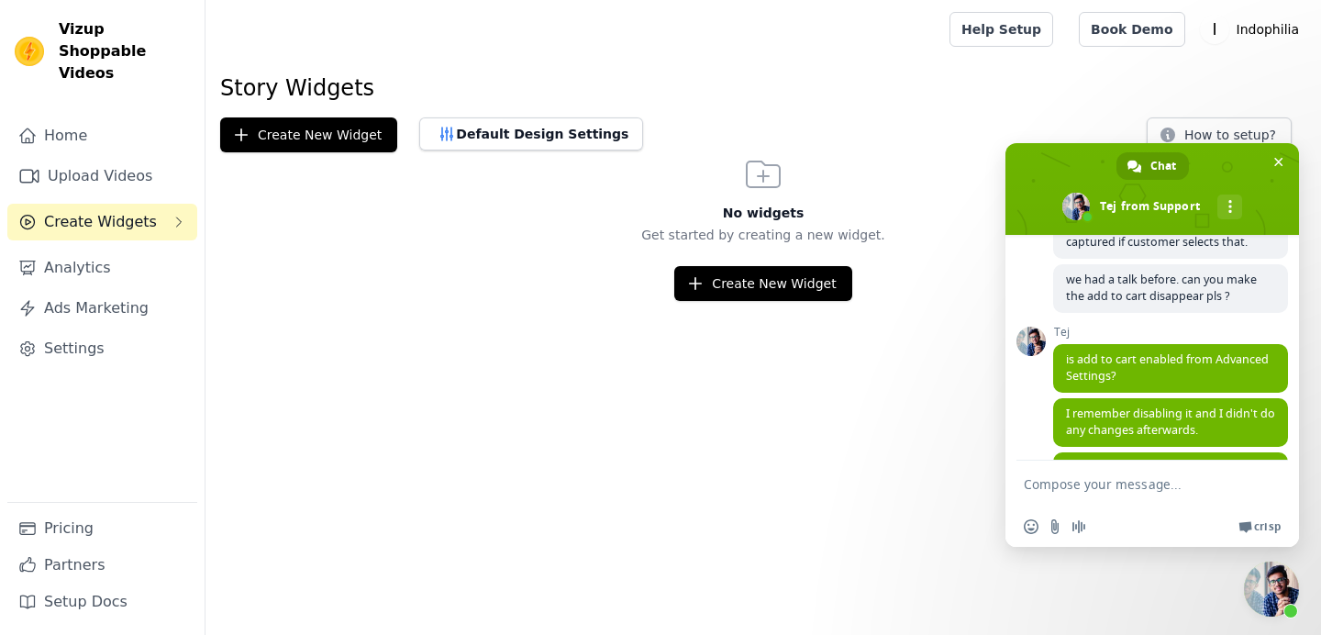
scroll to position [3719, 0]
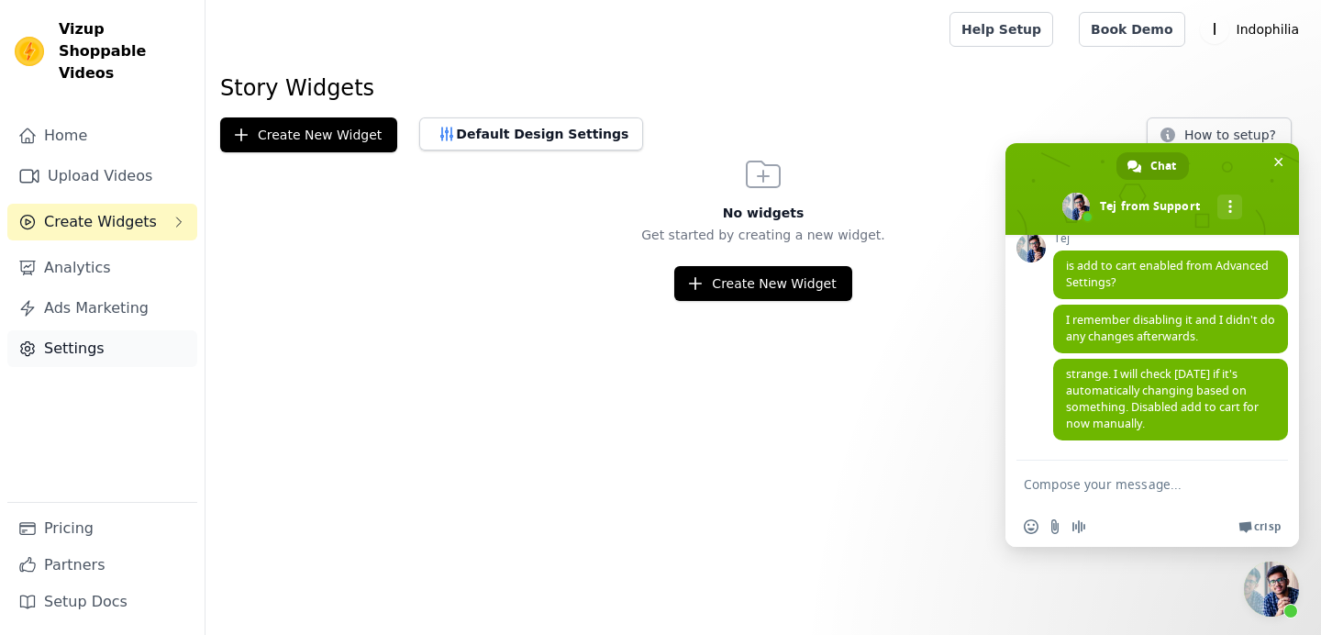
click at [72, 330] on link "Settings" at bounding box center [102, 348] width 190 height 37
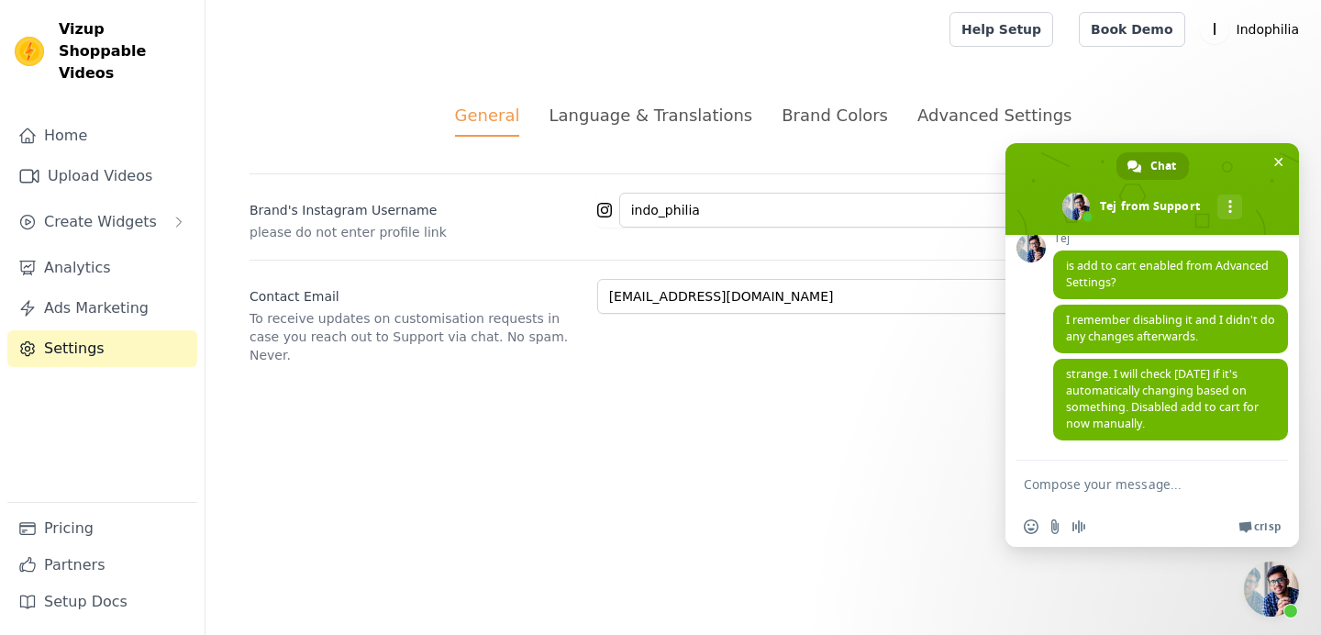
click at [935, 106] on div "Advanced Settings" at bounding box center [995, 115] width 154 height 25
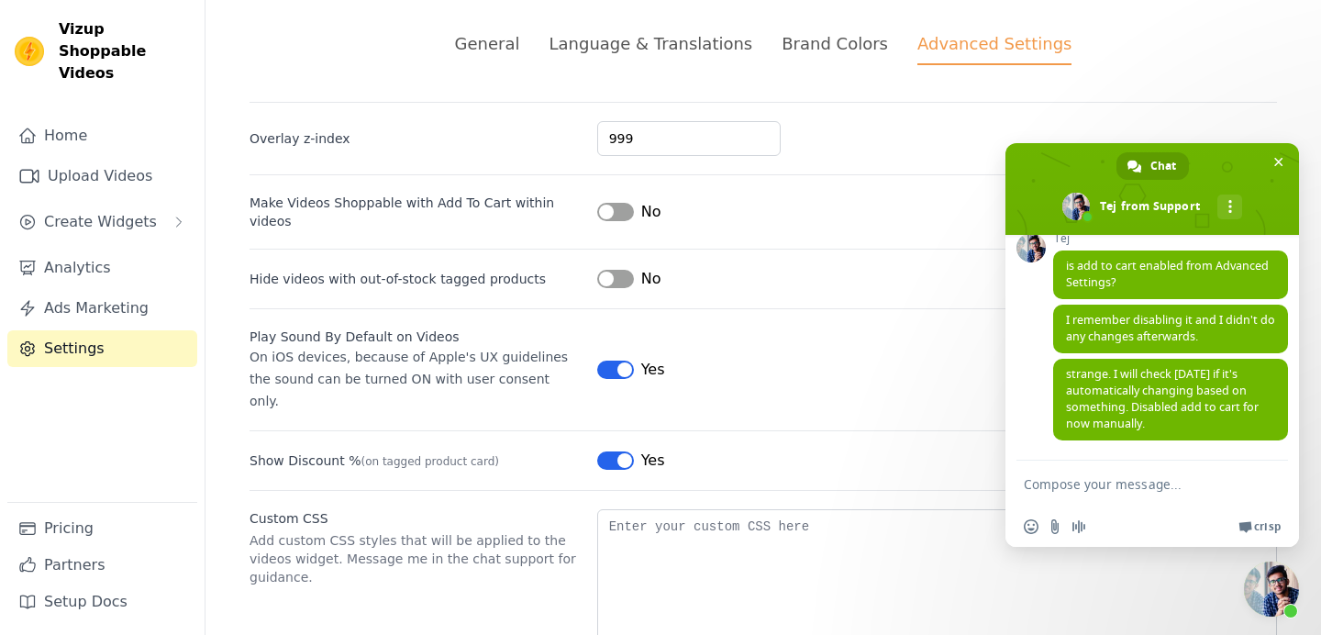
scroll to position [84, 0]
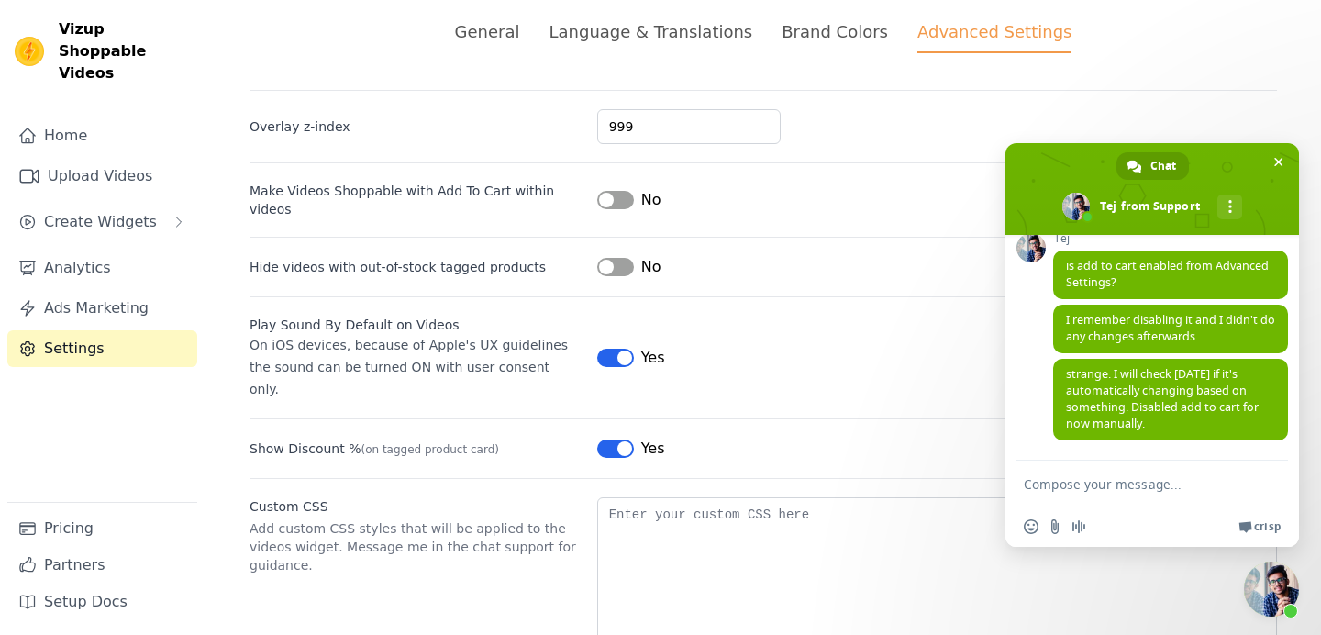
click at [527, 239] on div "Hide videos with out-of-stock tagged products Label No" at bounding box center [764, 257] width 1028 height 41
click at [1050, 474] on textarea "Compose your message..." at bounding box center [1134, 484] width 220 height 46
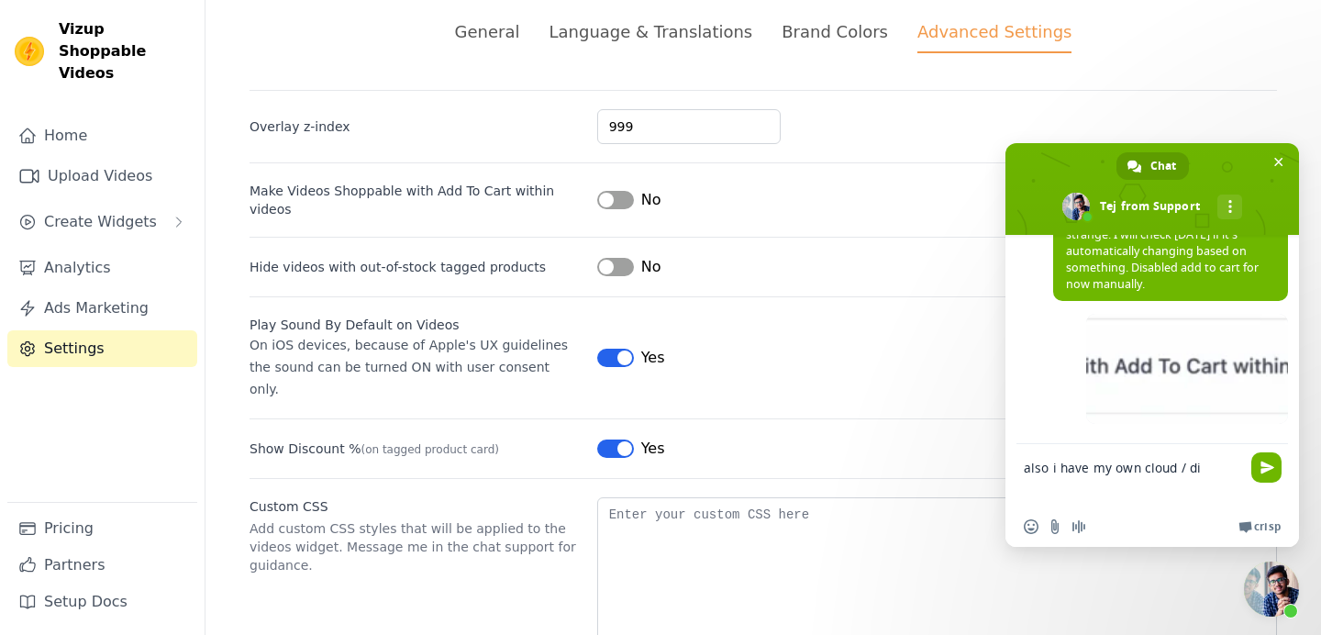
scroll to position [3859, 0]
type textarea "also i have my own cloud / digital ocean if you want"
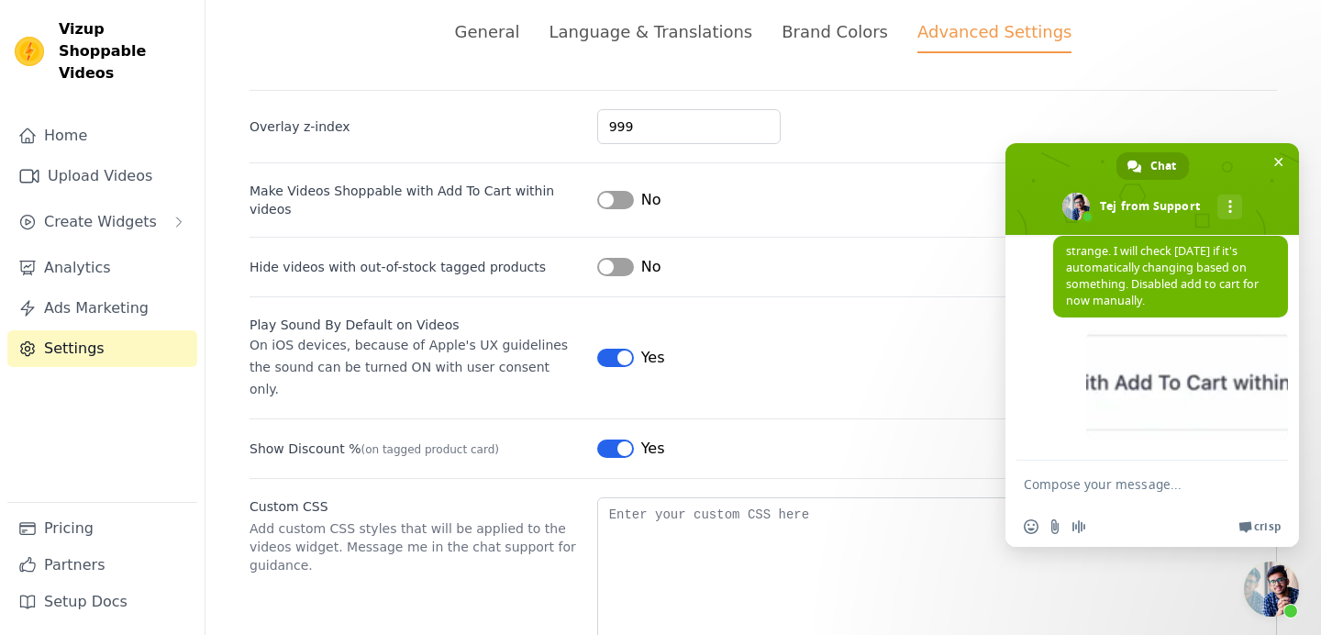
scroll to position [3842, 0]
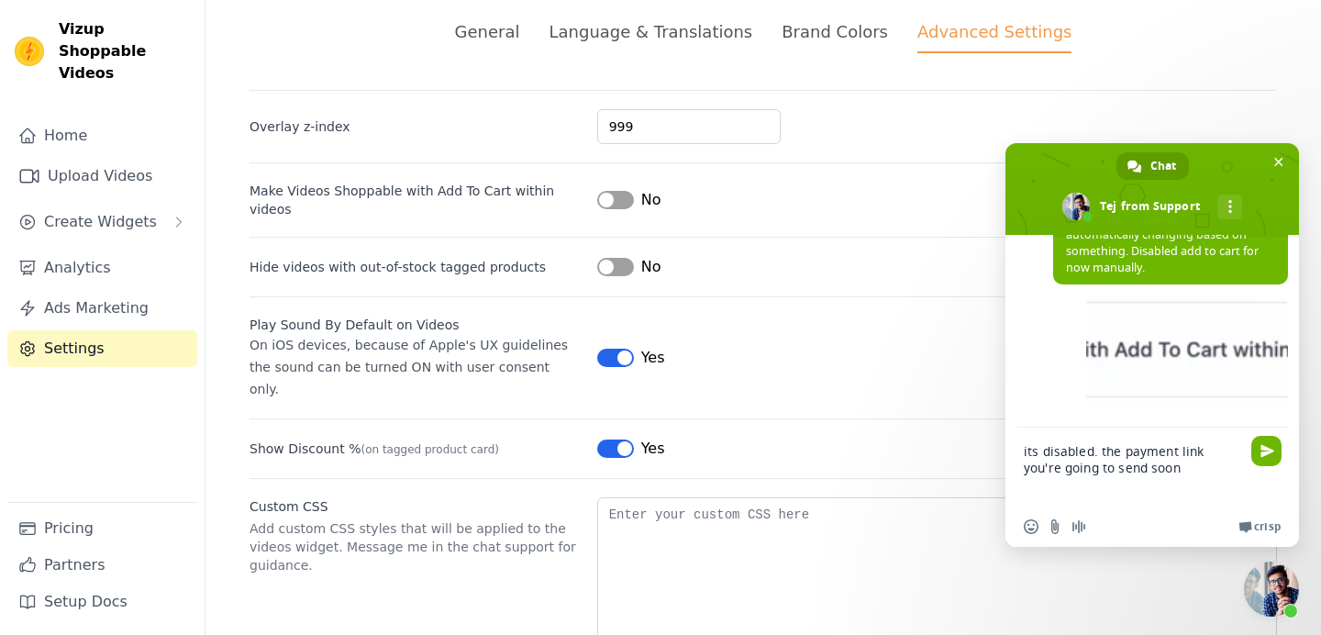
type textarea "its disabled. the payment link you're going to send soon ?"
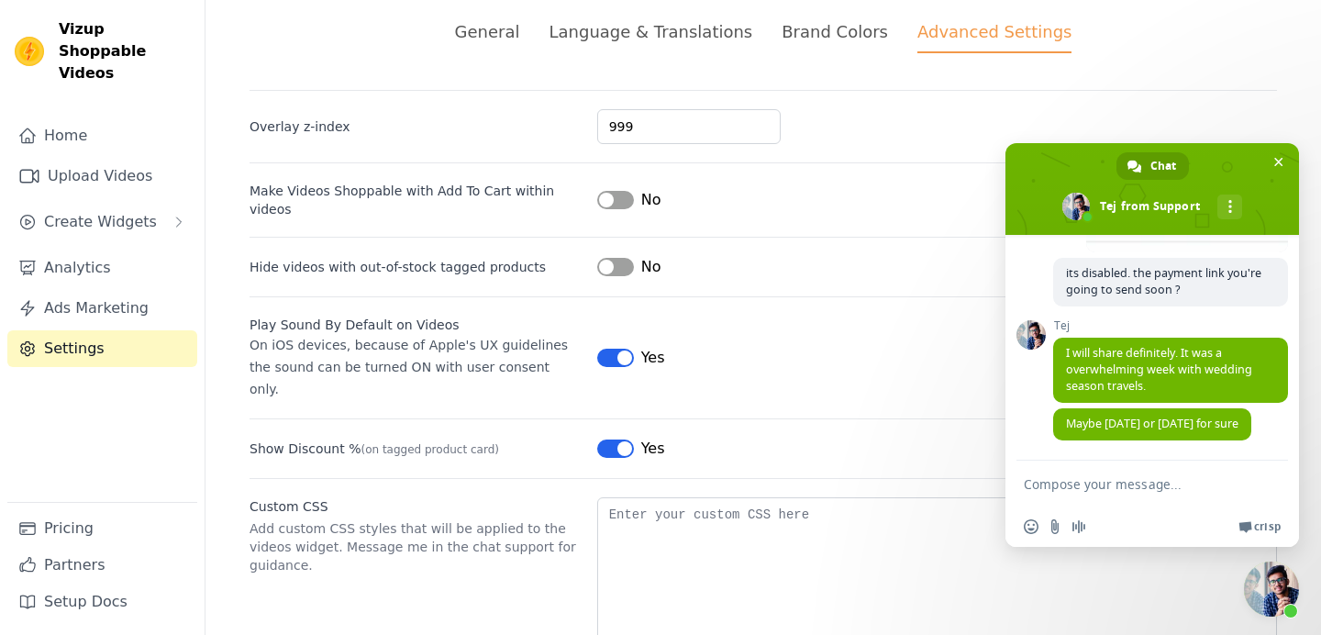
scroll to position [117, 0]
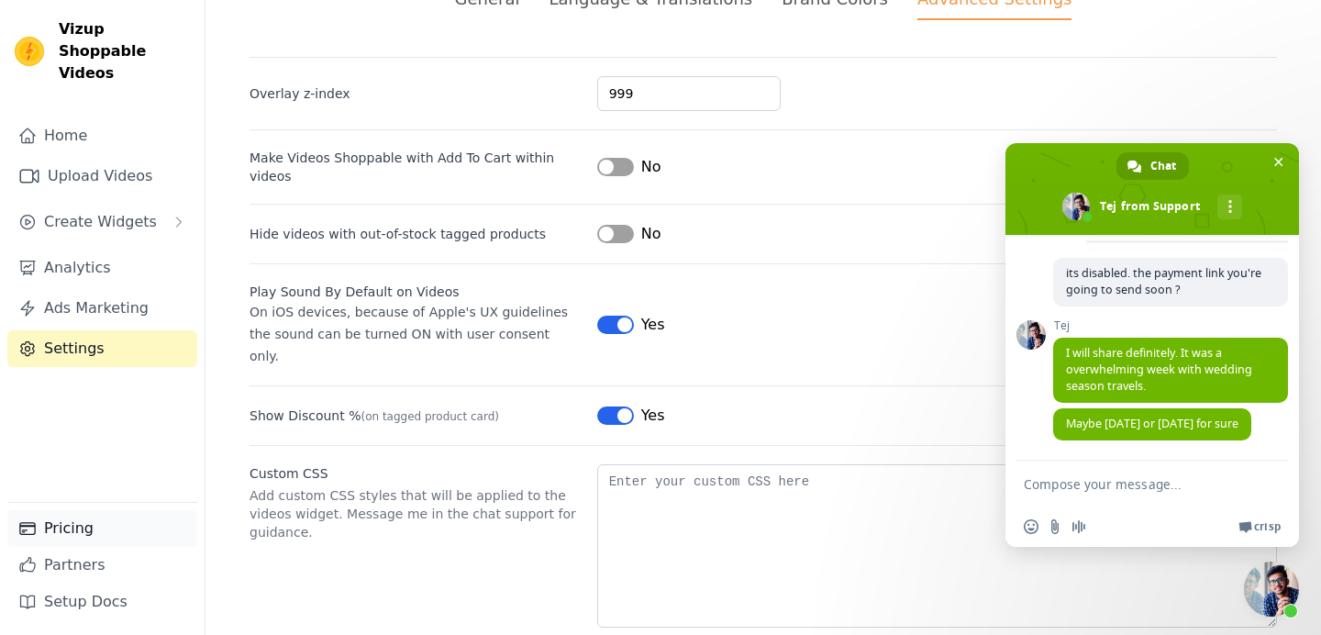
click at [86, 531] on link "Pricing" at bounding box center [102, 528] width 190 height 37
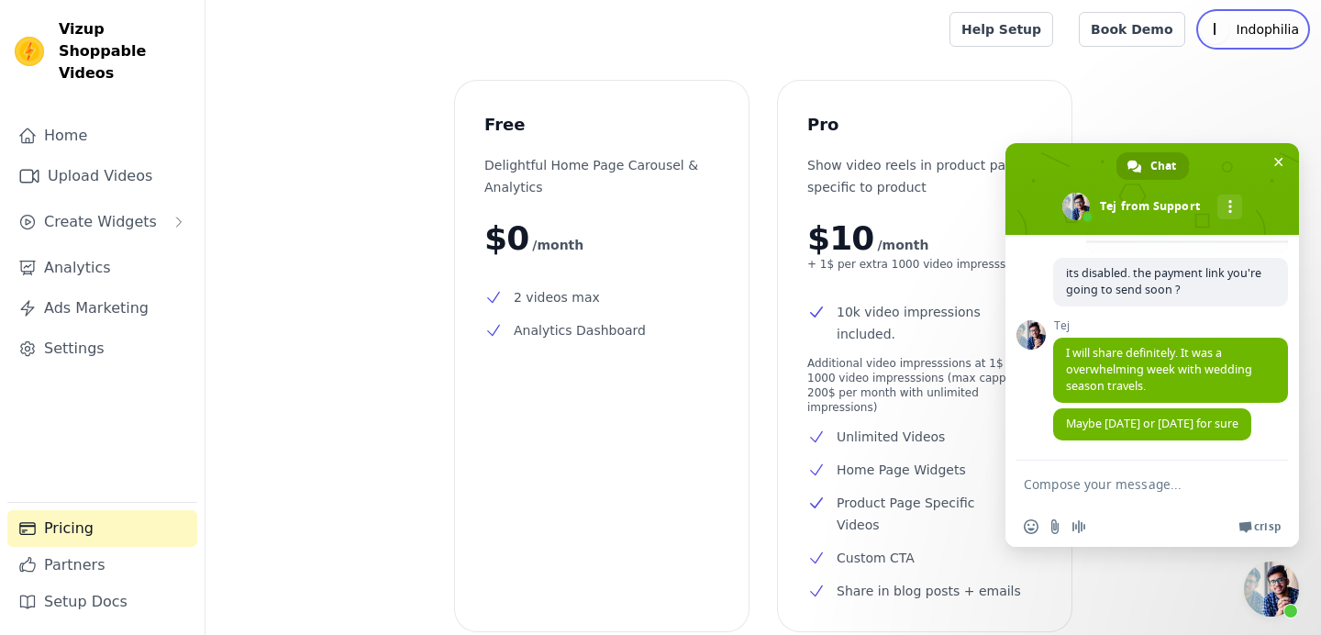
click at [1260, 33] on p "Indophilia" at bounding box center [1268, 29] width 77 height 33
click at [1281, 163] on span "Close chat" at bounding box center [1279, 162] width 9 height 12
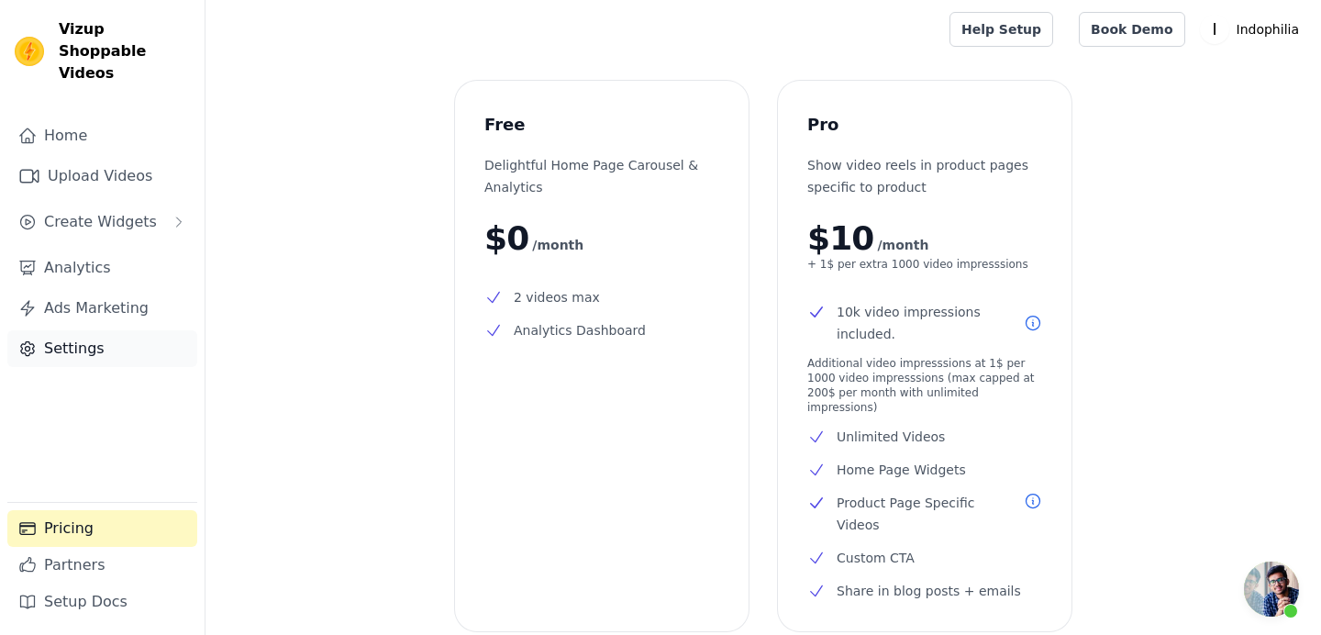
click at [95, 330] on link "Settings" at bounding box center [102, 348] width 190 height 37
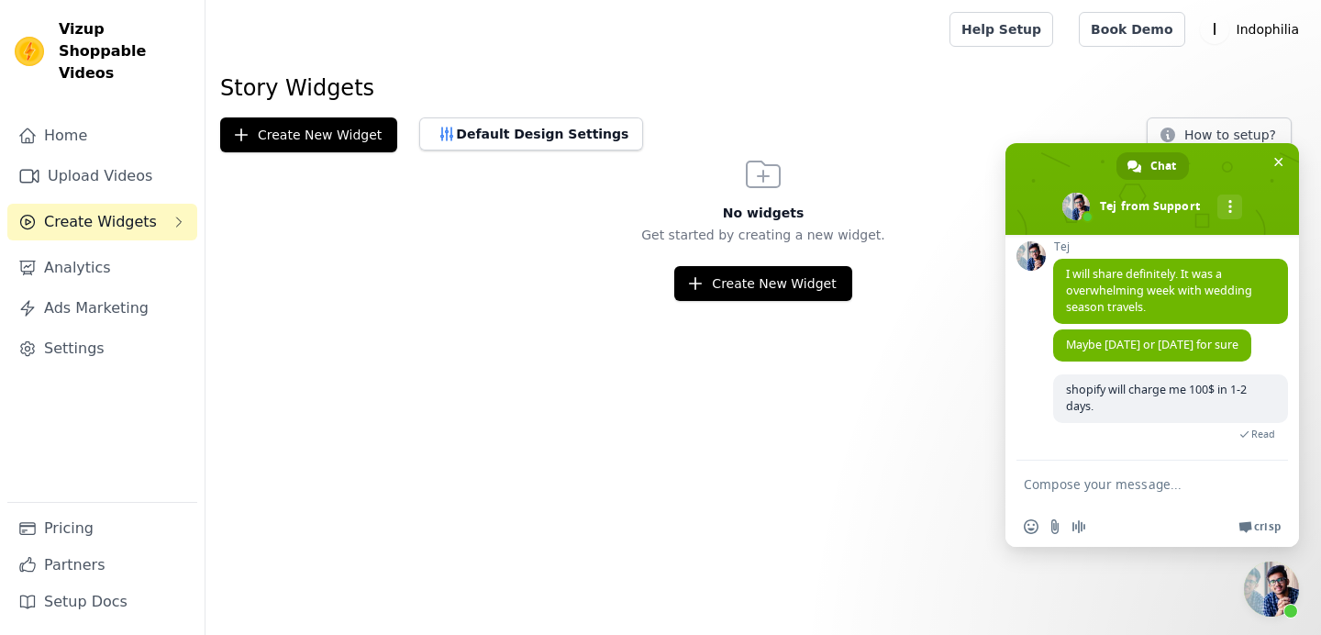
scroll to position [4060, 0]
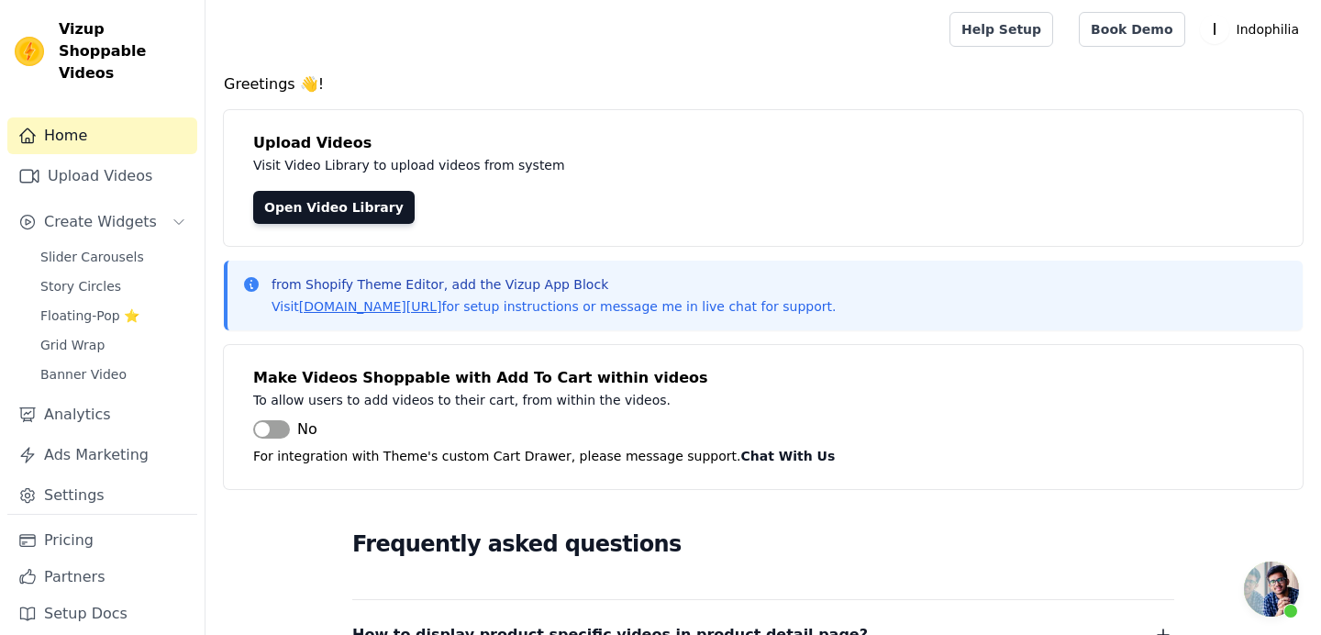
scroll to position [4016, 0]
click at [1264, 597] on span "Open chat" at bounding box center [1271, 589] width 55 height 55
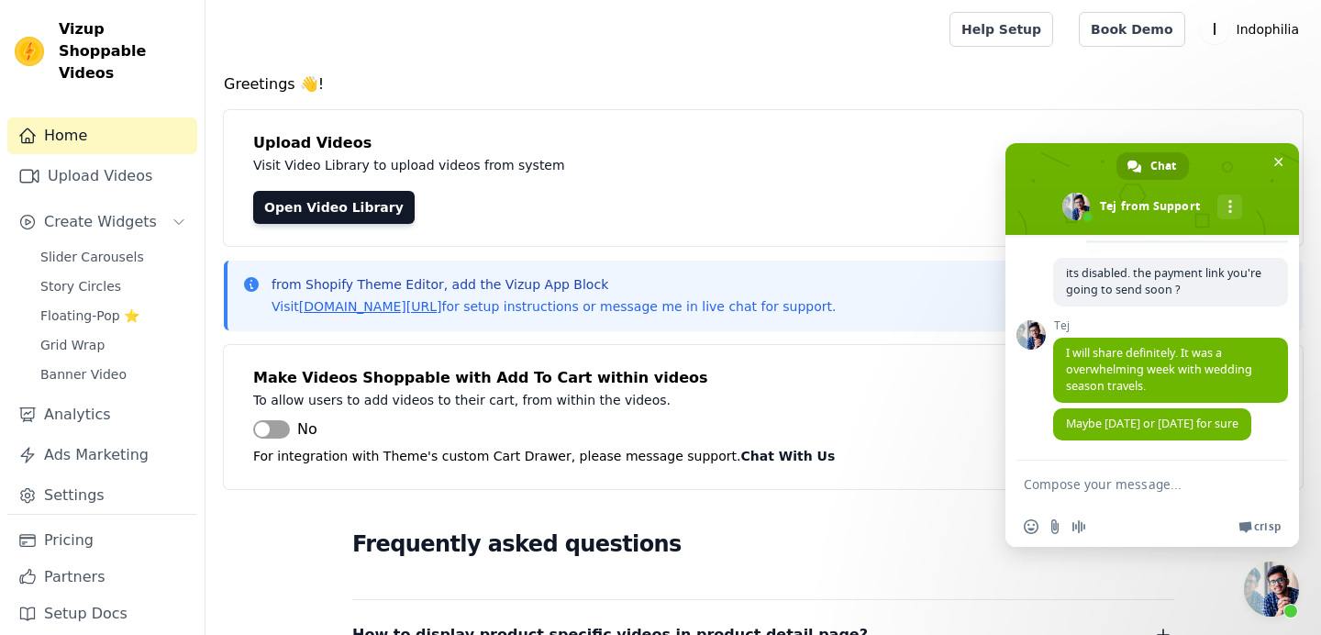
click at [1116, 501] on textarea "Compose your message..." at bounding box center [1134, 484] width 220 height 46
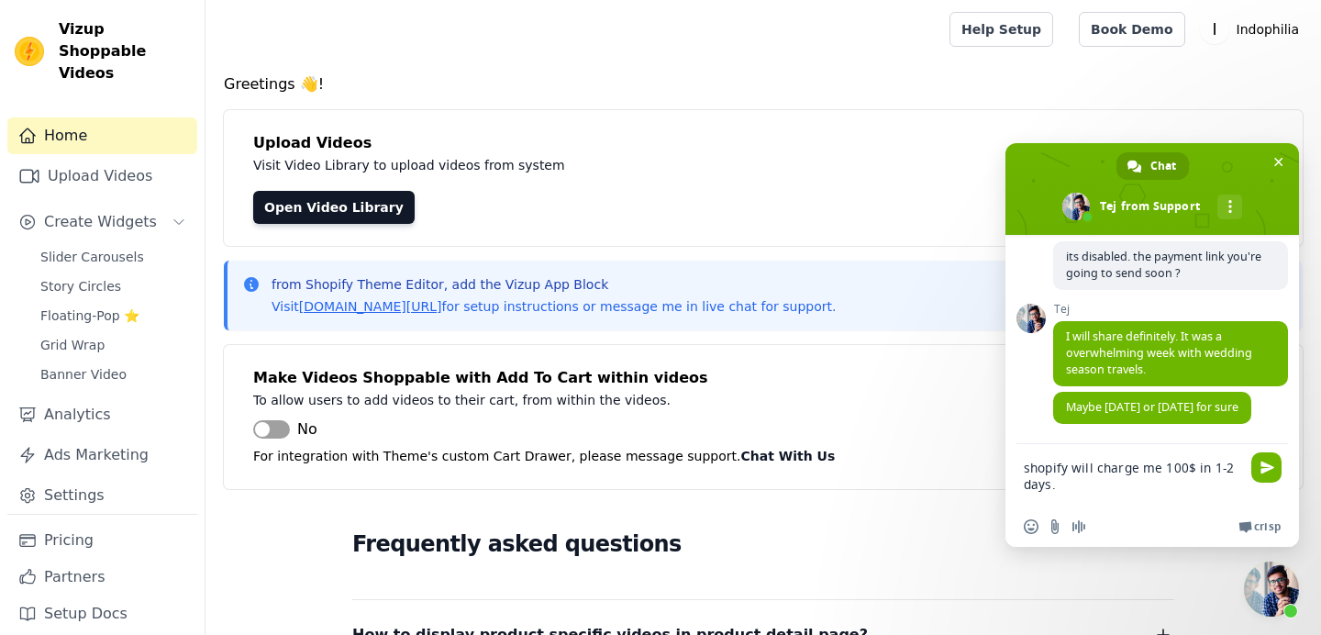
type textarea "shopify will charge me 100$ in 1-2 days."
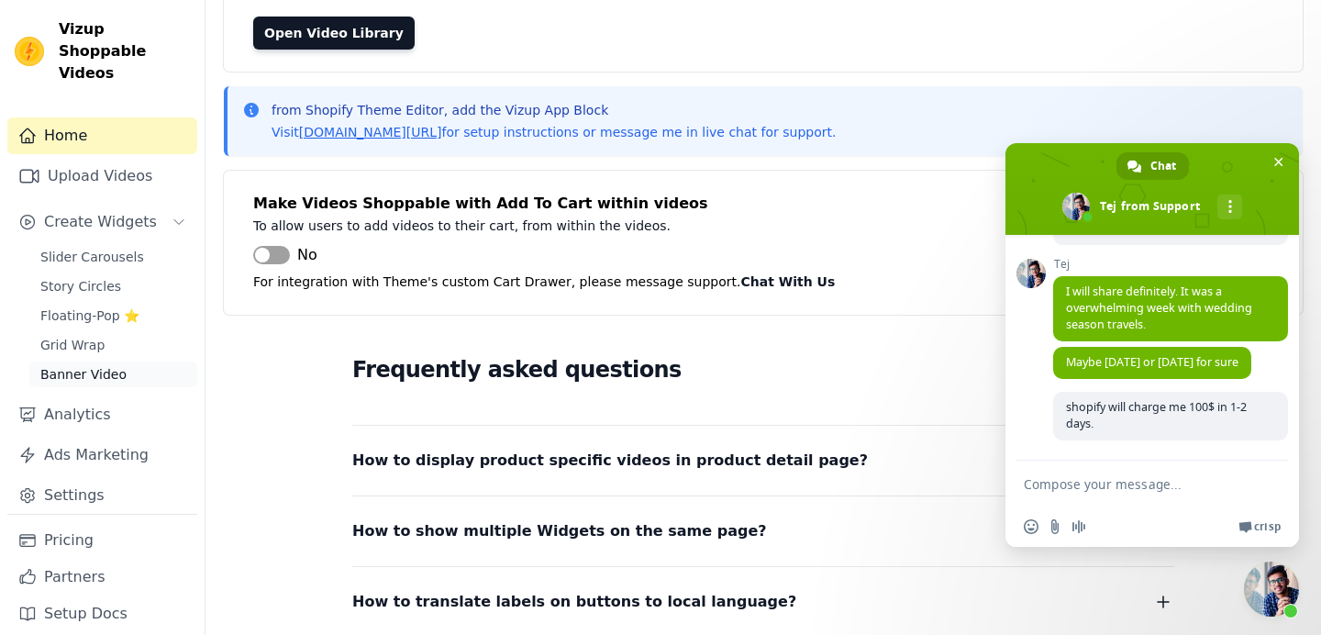
scroll to position [175, 0]
click at [112, 526] on link "Pricing" at bounding box center [102, 540] width 190 height 37
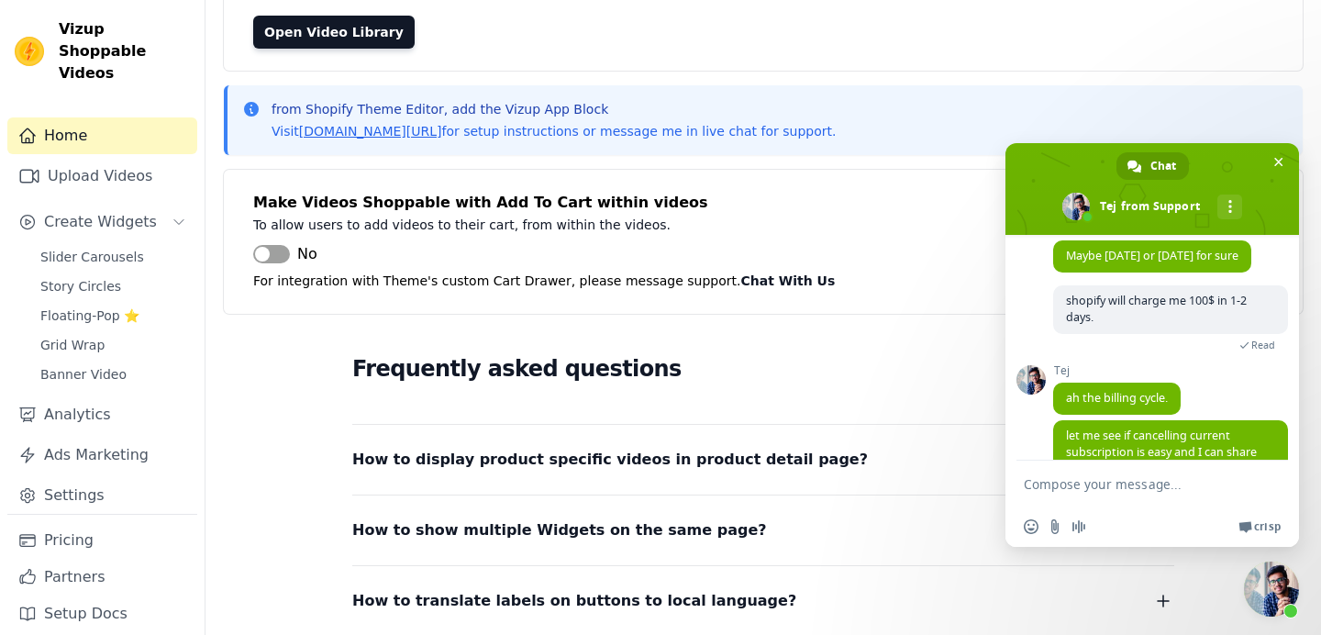
scroll to position [4231, 0]
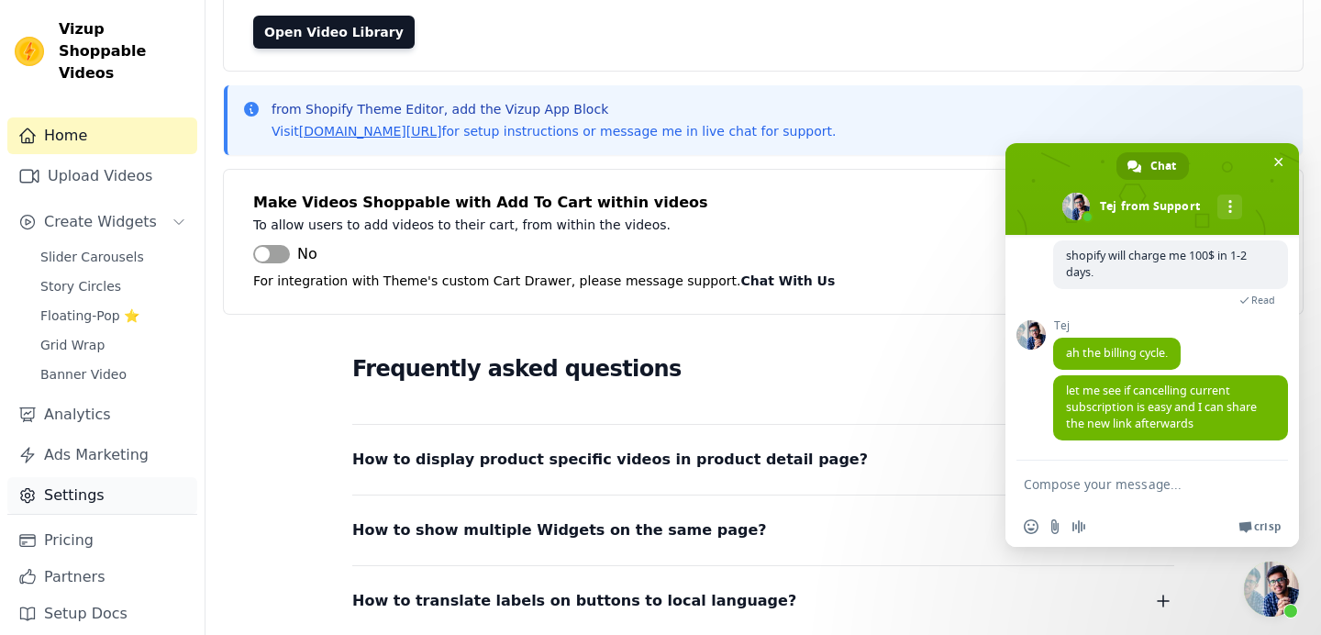
click at [81, 477] on link "Settings" at bounding box center [102, 495] width 190 height 37
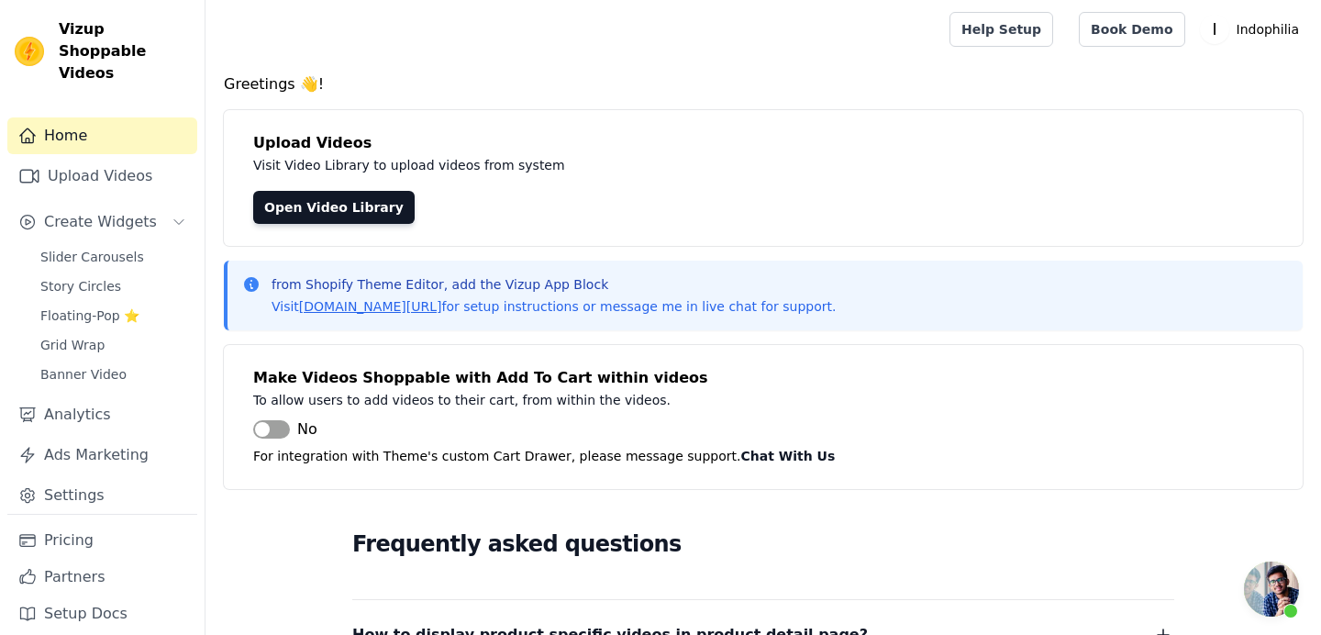
scroll to position [396, 0]
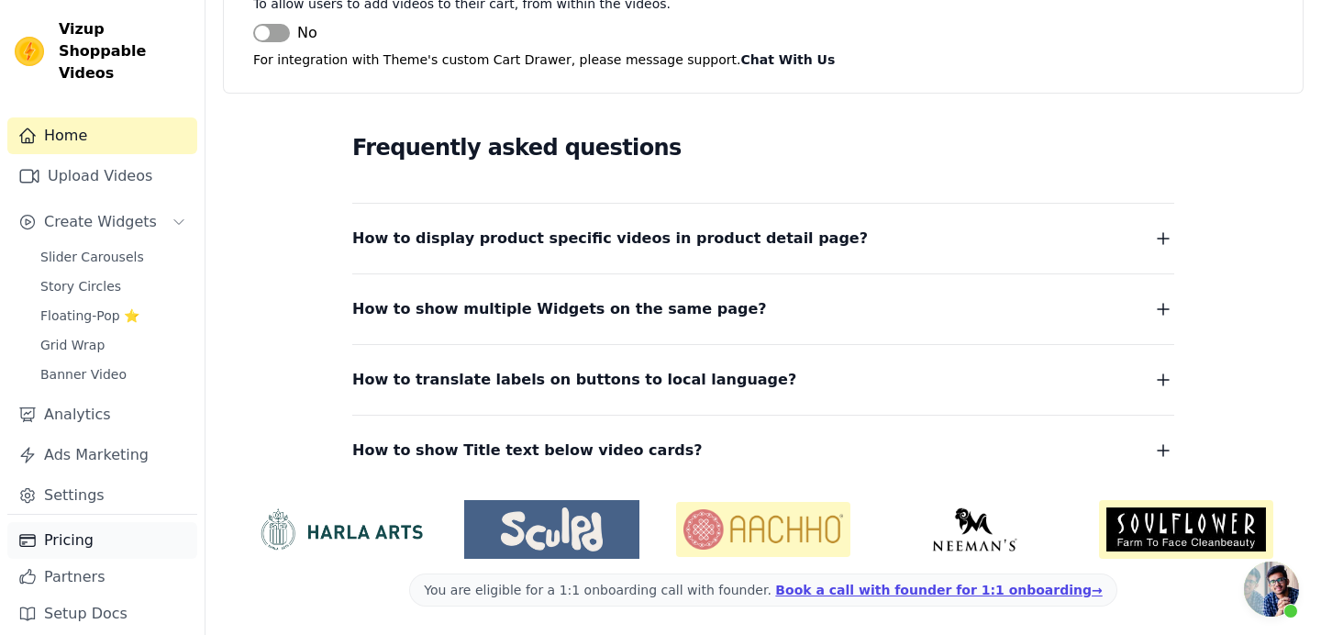
click at [95, 522] on link "Pricing" at bounding box center [102, 540] width 190 height 37
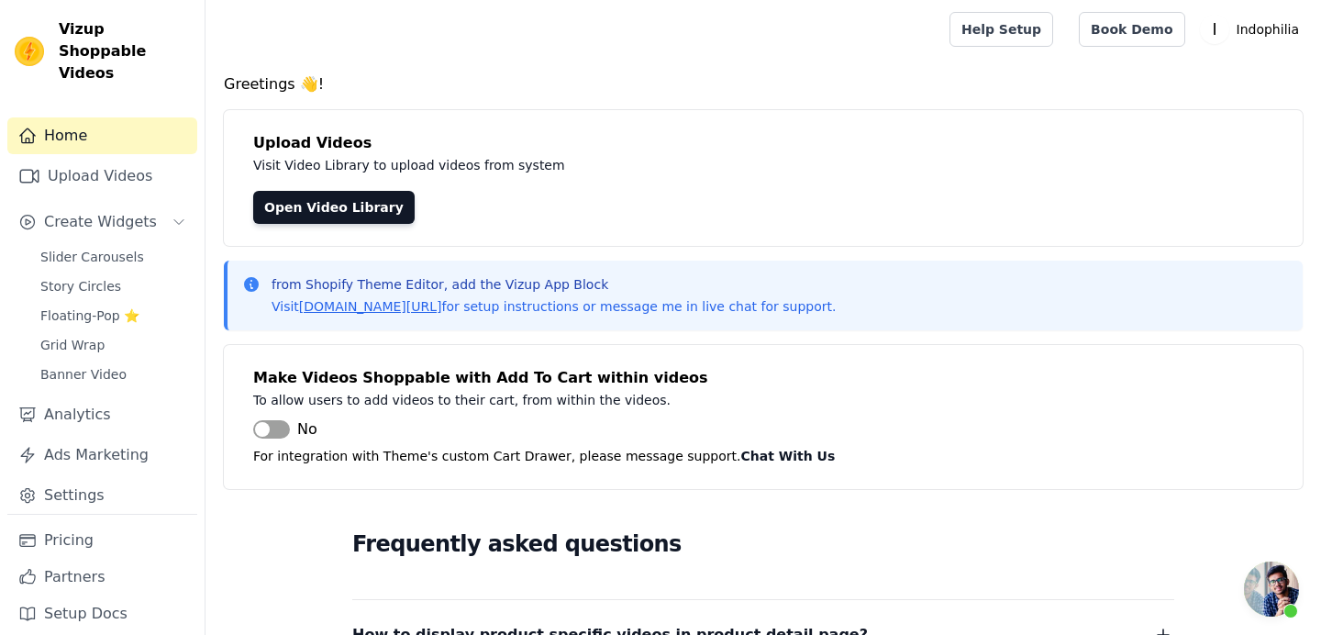
scroll to position [4016, 0]
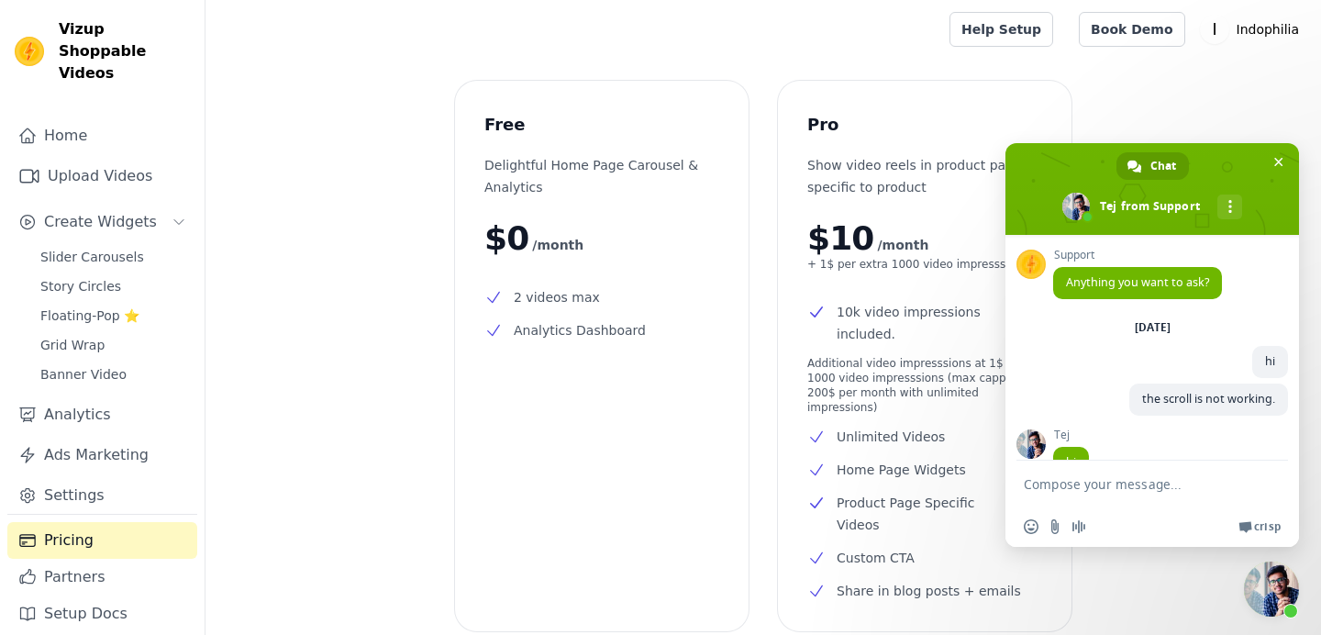
scroll to position [4078, 0]
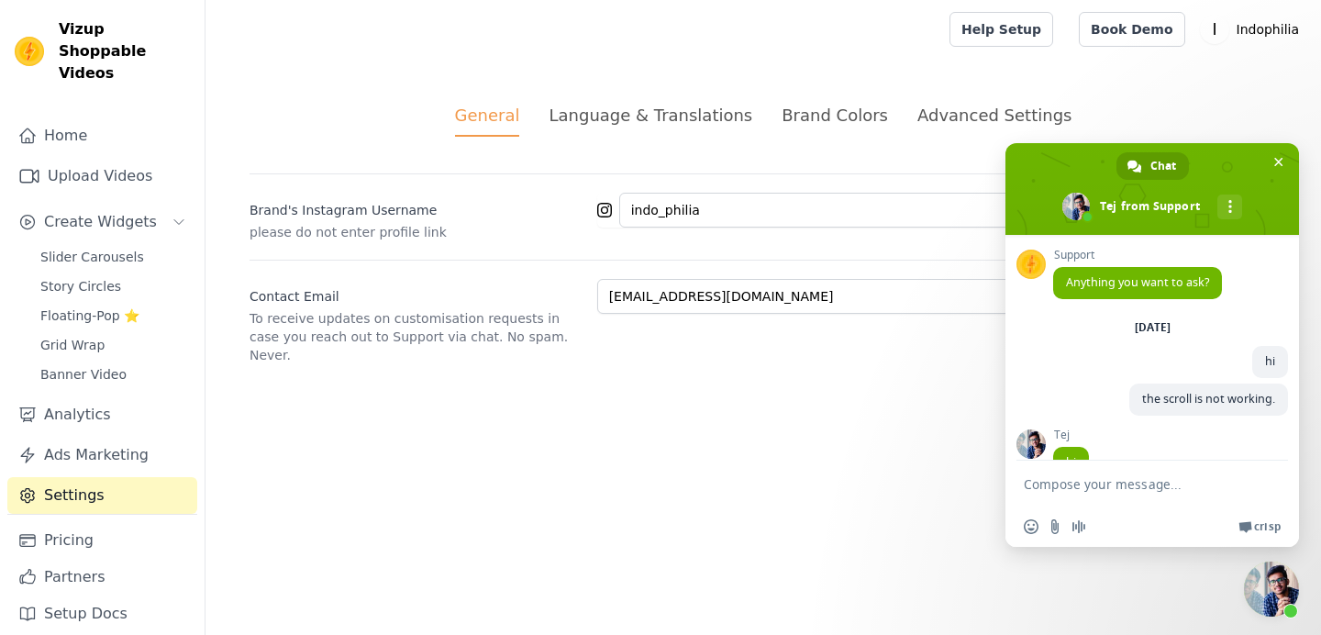
scroll to position [4231, 0]
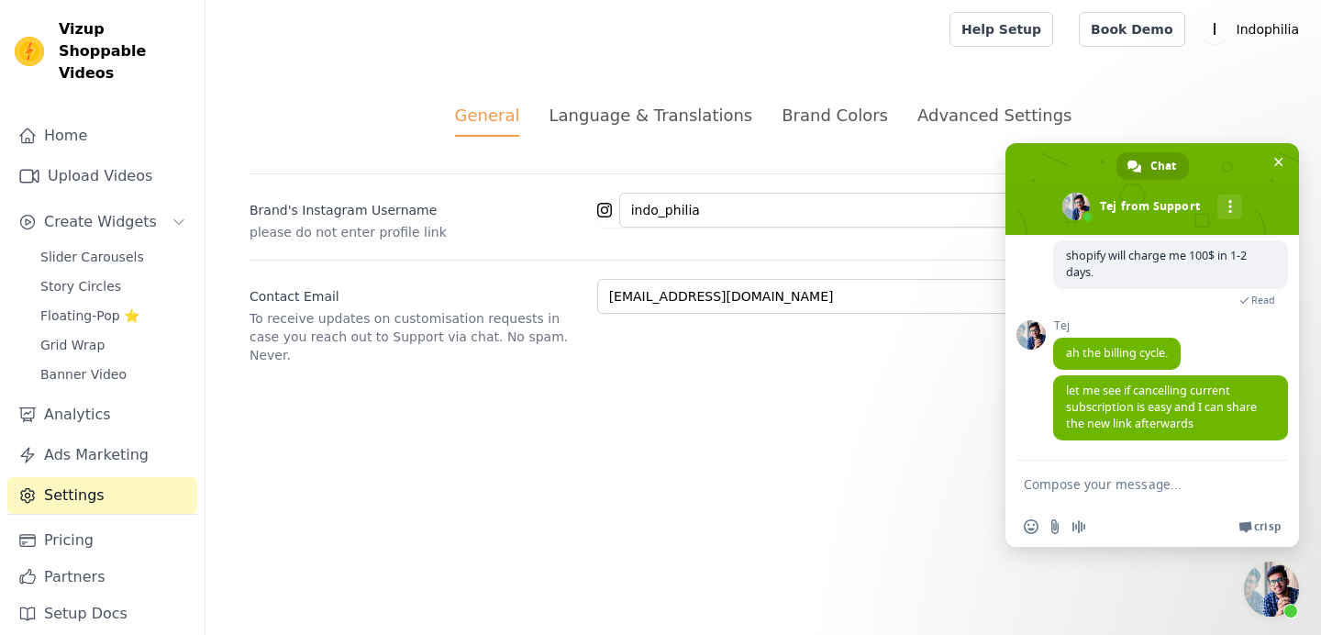
click at [1312, 32] on div "Help Setup Book Demo Open user menu I Indophilia Settings Help Docs Sign out" at bounding box center [764, 29] width 1116 height 59
click at [1284, 31] on p "Indophilia" at bounding box center [1268, 29] width 77 height 33
click at [1288, 161] on span at bounding box center [1153, 189] width 294 height 92
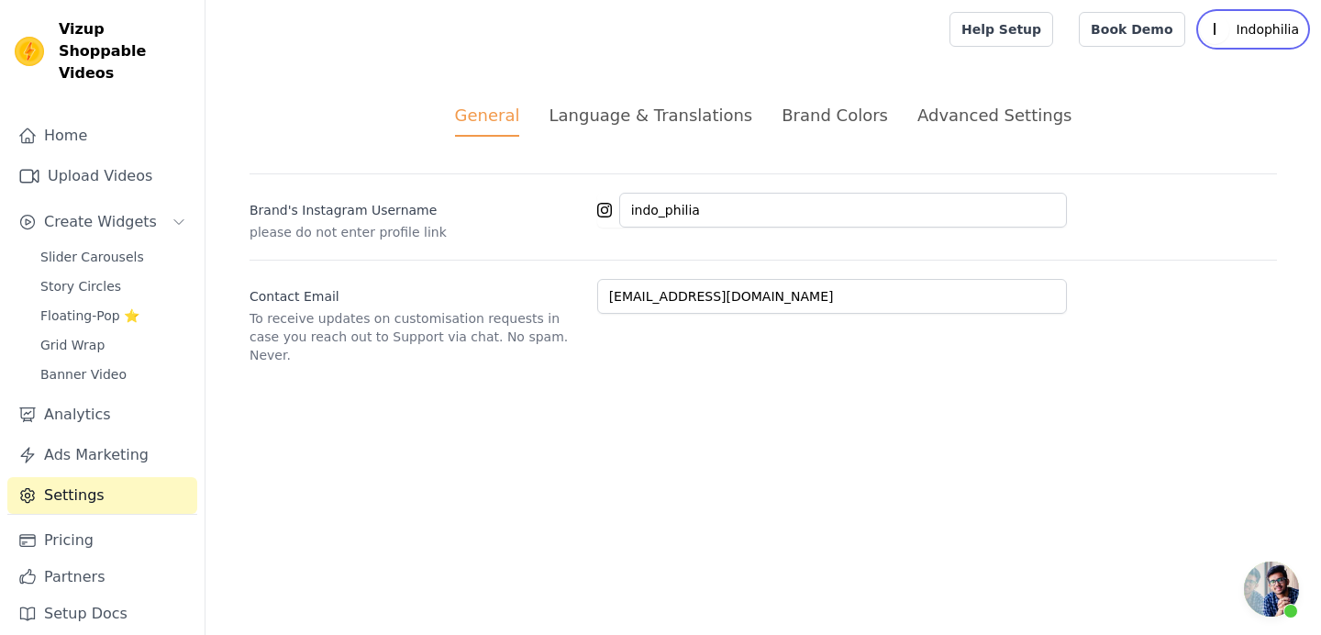
click at [1270, 28] on p "Indophilia" at bounding box center [1268, 29] width 77 height 33
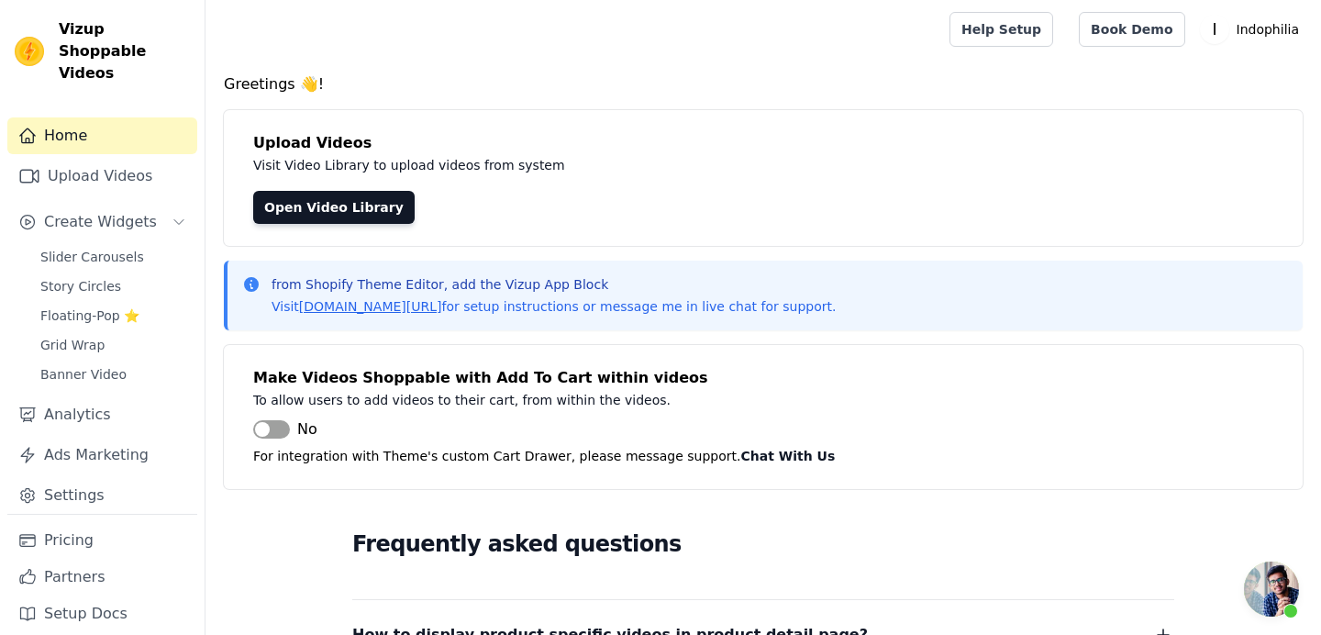
scroll to position [4214, 0]
